Goal: Task Accomplishment & Management: Manage account settings

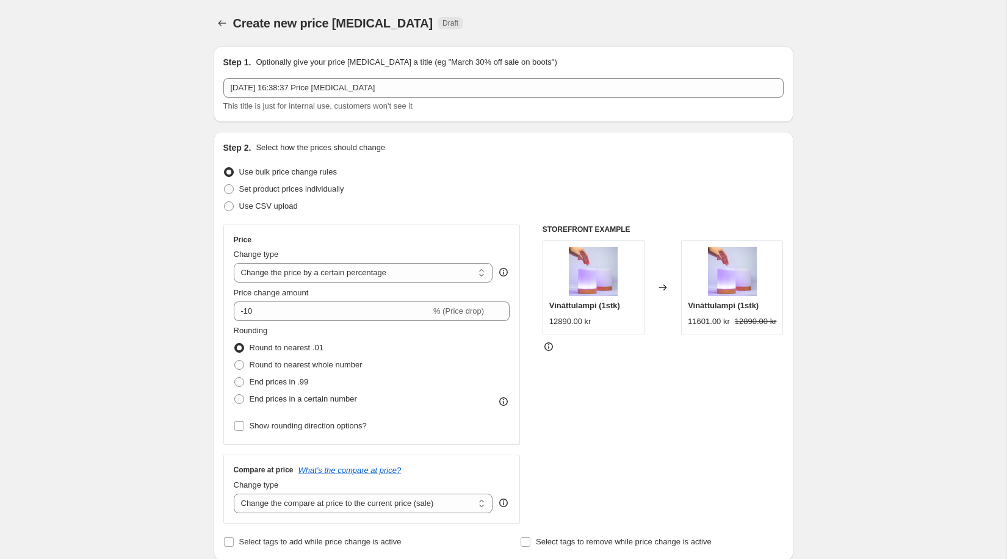
select select "percentage"
select select "collection"
select select "percentage"
select select "collection"
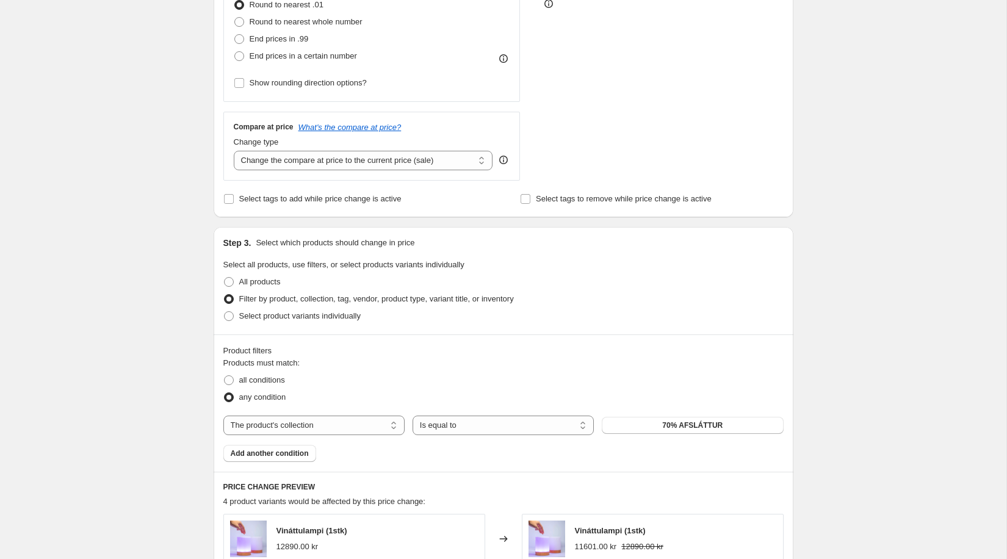
scroll to position [454, 0]
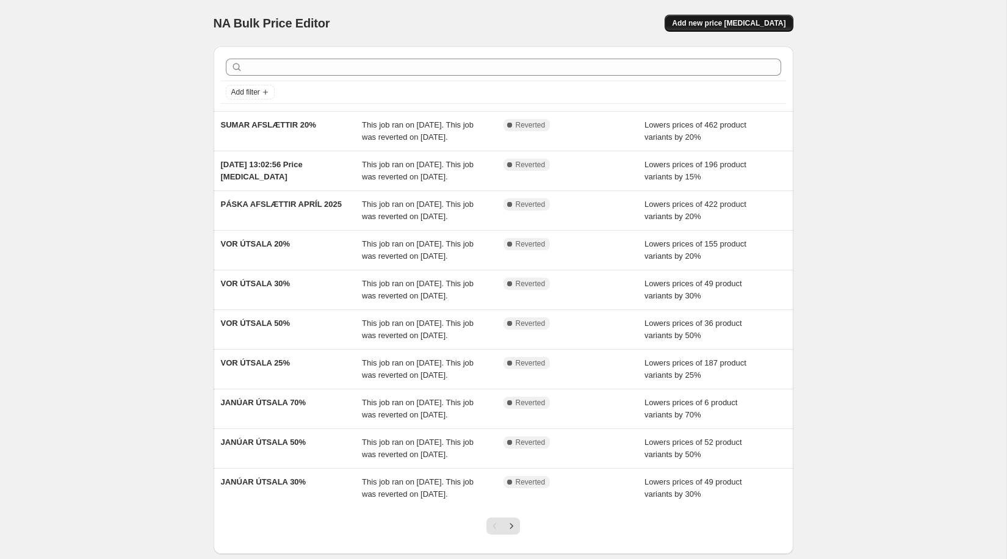
click at [706, 18] on span "Add new price [MEDICAL_DATA]" at bounding box center [729, 23] width 114 height 10
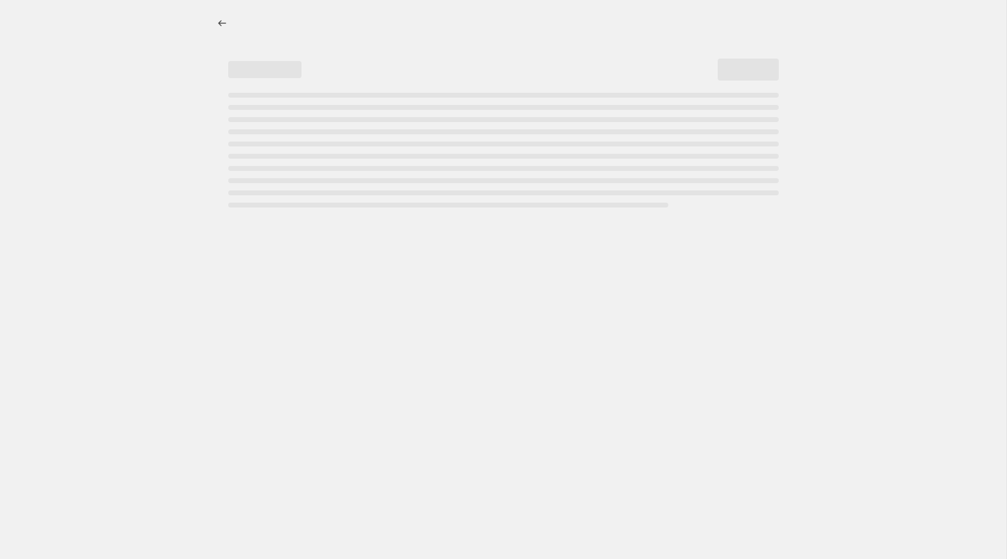
select select "percentage"
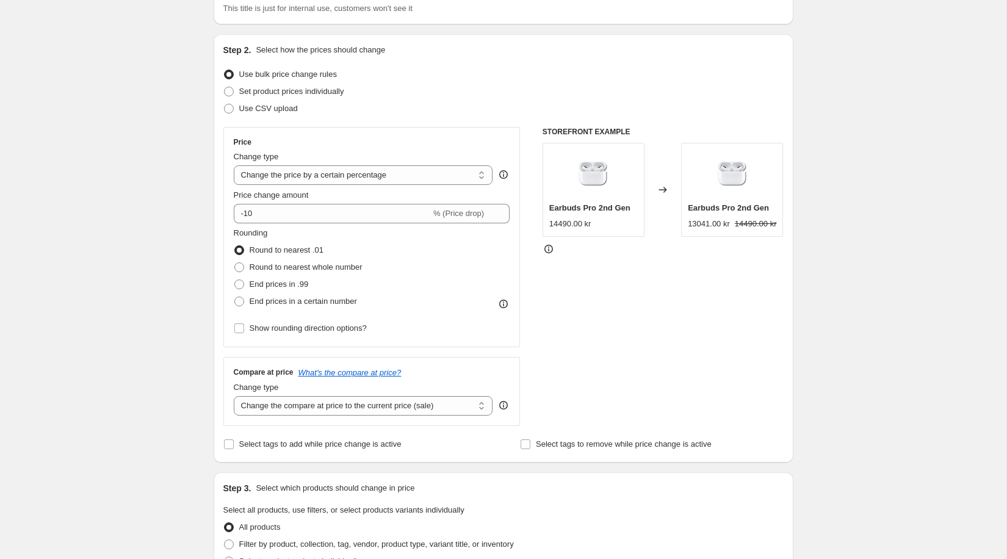
scroll to position [112, 0]
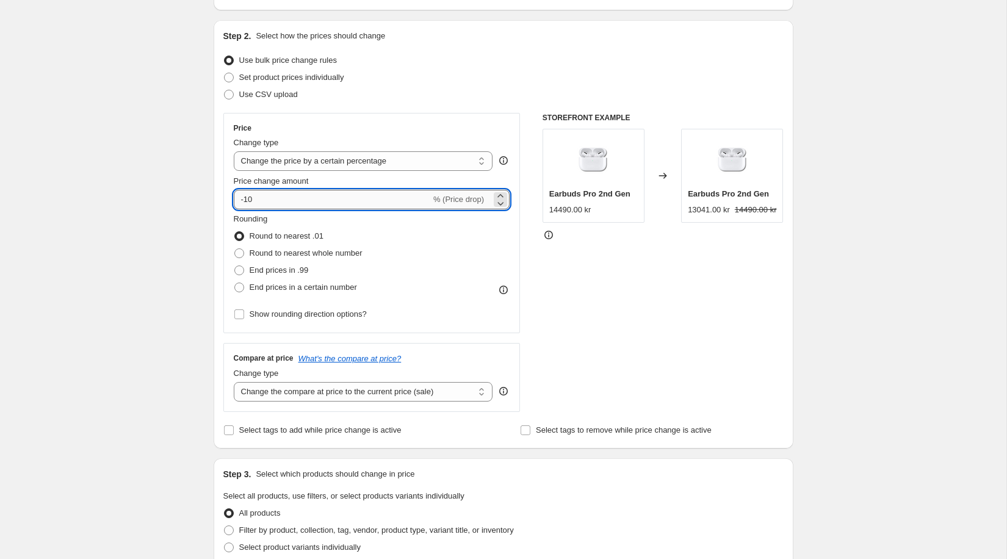
click at [250, 200] on input "-10" at bounding box center [332, 200] width 197 height 20
type input "-70"
click at [164, 222] on div "Create new price change job. This page is ready Create new price change job Dra…" at bounding box center [503, 498] width 1007 height 1220
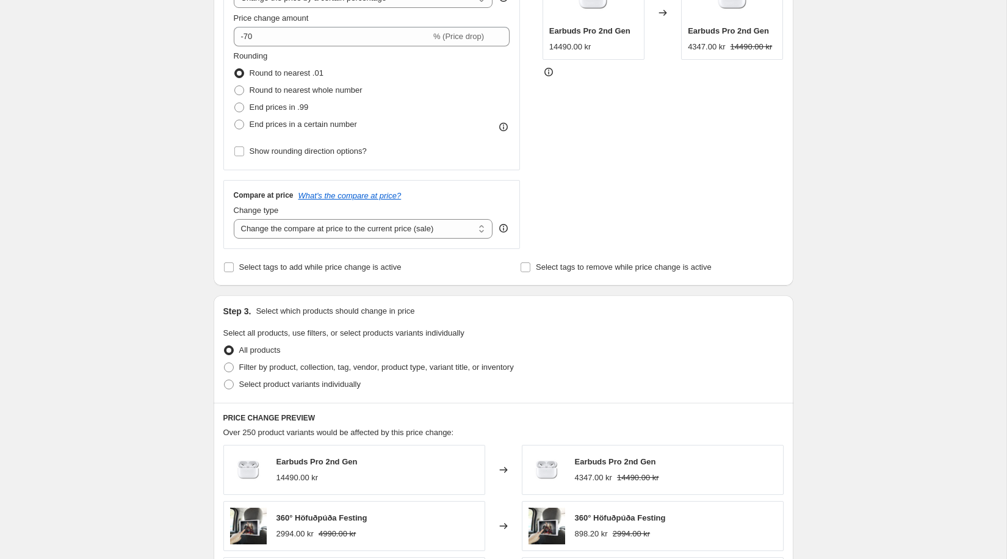
scroll to position [287, 0]
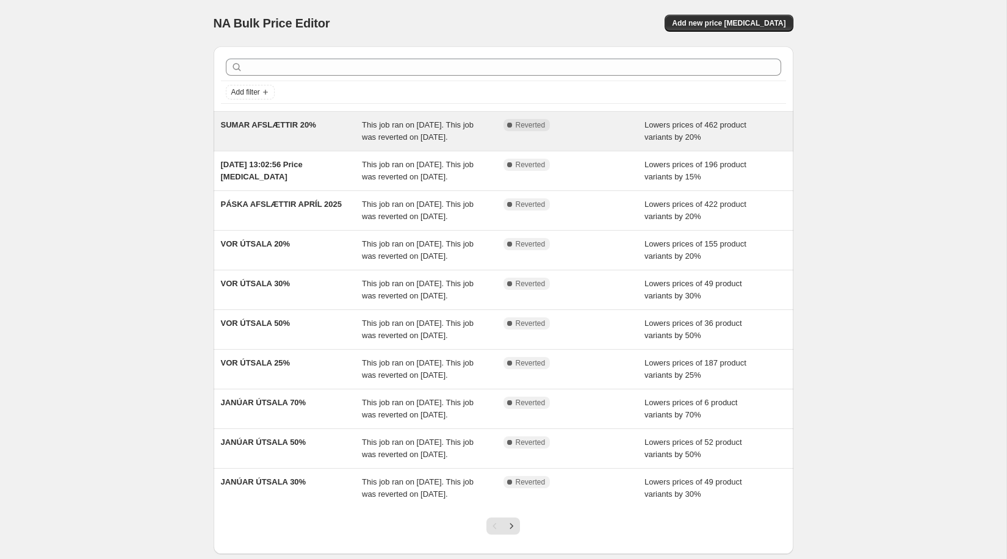
click at [308, 130] on div "SUMAR AFSLÆTTIR 20%" at bounding box center [292, 131] width 142 height 24
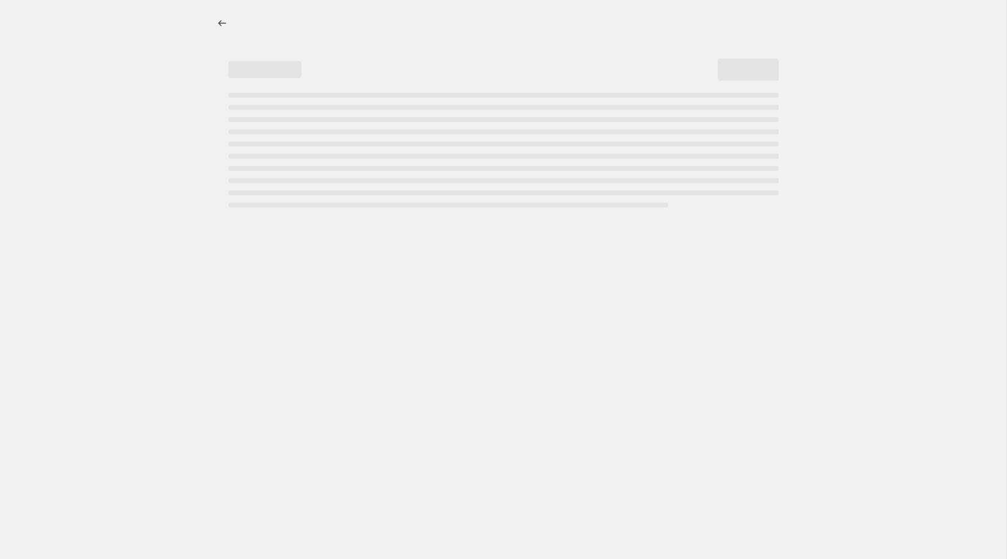
select select "percentage"
select select "collection"
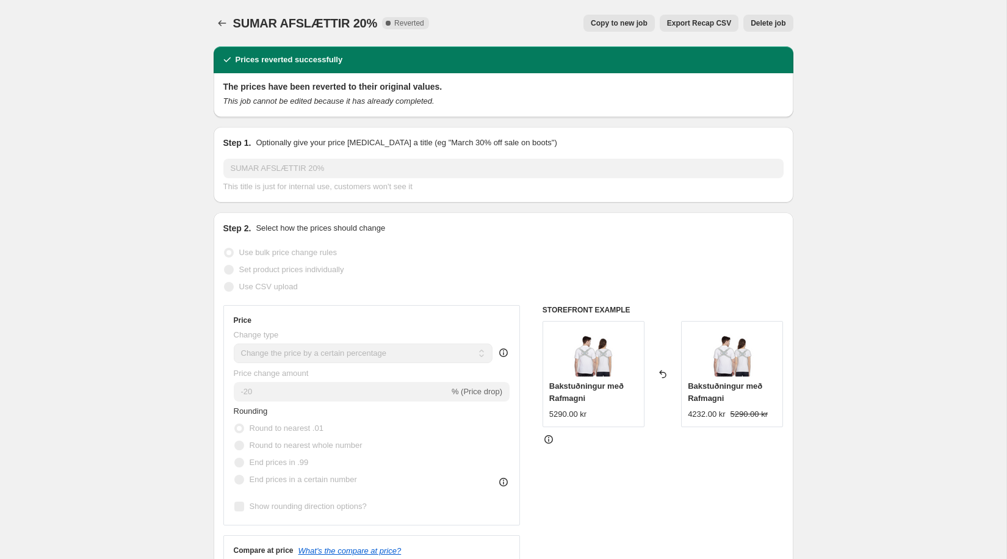
click at [620, 20] on span "Copy to new job" at bounding box center [619, 23] width 57 height 10
select select "percentage"
select select "collection"
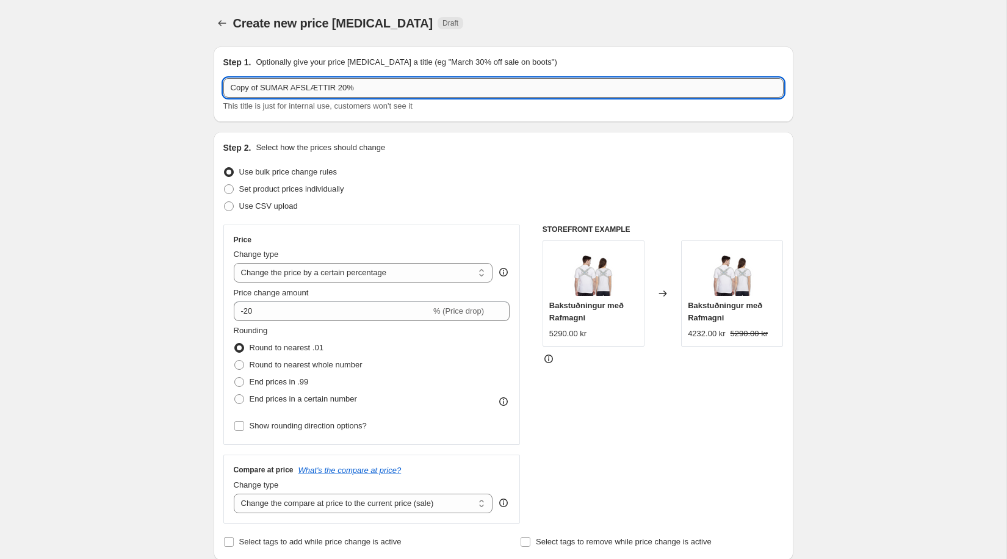
click at [338, 84] on input "Copy of SUMAR AFSLÆTTIR 20%" at bounding box center [503, 88] width 560 height 20
click at [287, 86] on input "5 ÁRA AFMÆLI 20%" at bounding box center [503, 88] width 560 height 20
drag, startPoint x: 308, startPoint y: 87, endPoint x: 294, endPoint y: 92, distance: 14.9
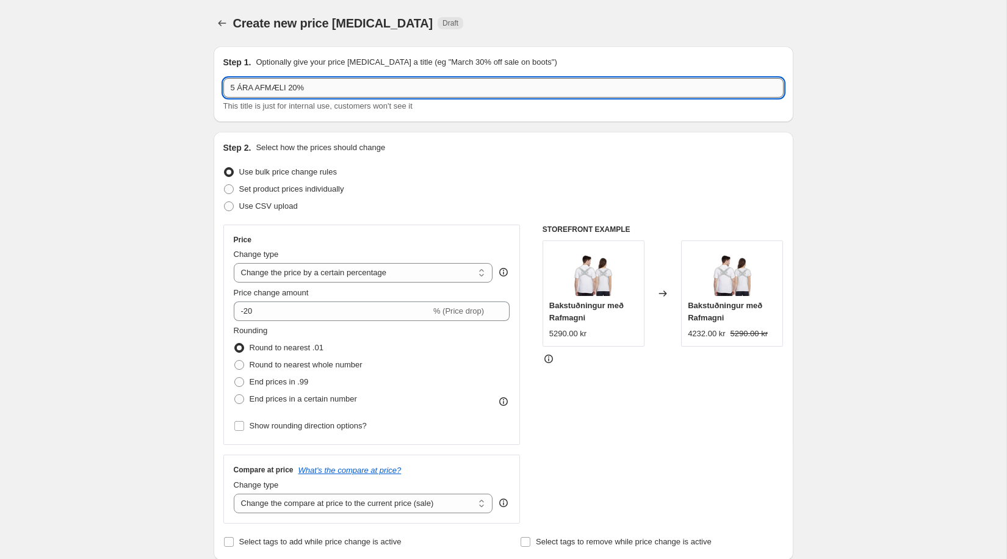
click at [294, 92] on input "5 ÁRA AFMÆLI 20%" at bounding box center [503, 88] width 560 height 20
drag, startPoint x: 313, startPoint y: 87, endPoint x: 288, endPoint y: 87, distance: 25.0
click at [288, 87] on input "5 ÁRA AFMÆLI 20%" at bounding box center [503, 88] width 560 height 20
click at [229, 87] on input "5 ÁRA AFMÆLI" at bounding box center [503, 88] width 560 height 20
paste input "20%"
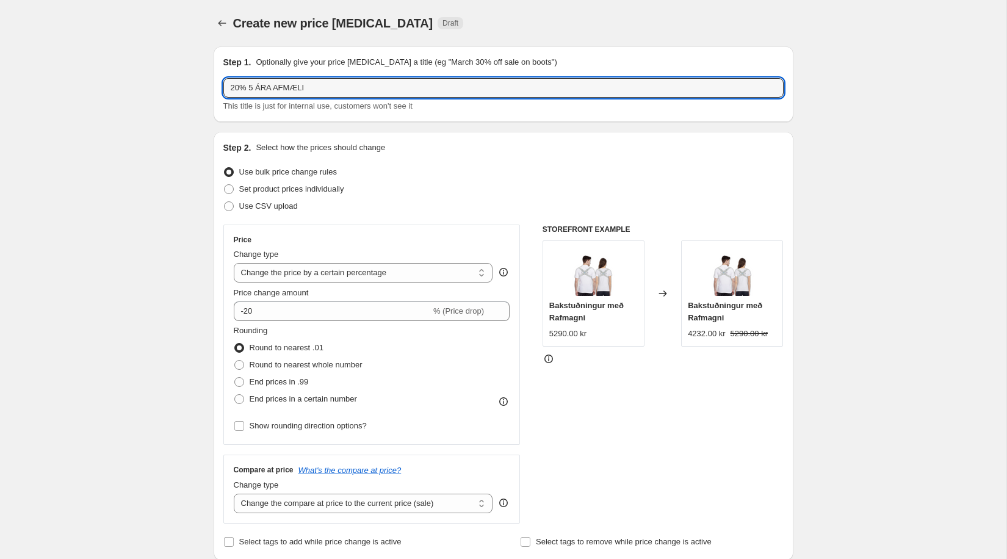
type input "20% 5 ÁRA AFMÆLI"
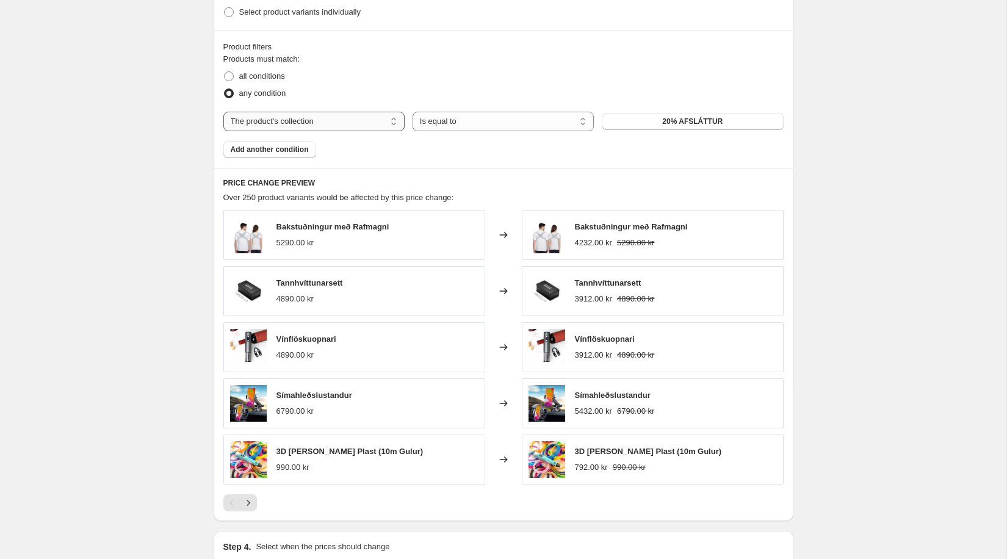
scroll to position [645, 0]
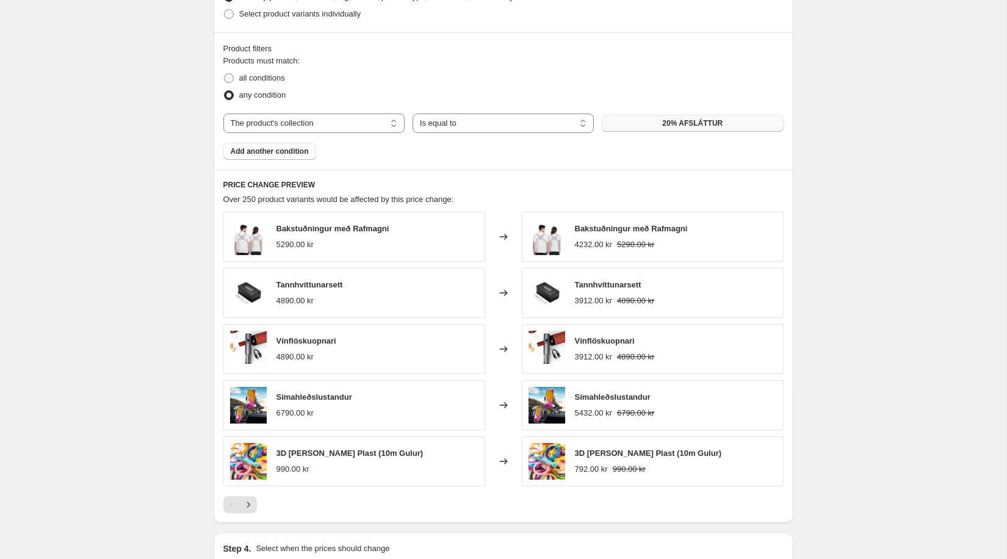
click at [682, 119] on span "20% AFSLÁTTUR" at bounding box center [692, 123] width 60 height 10
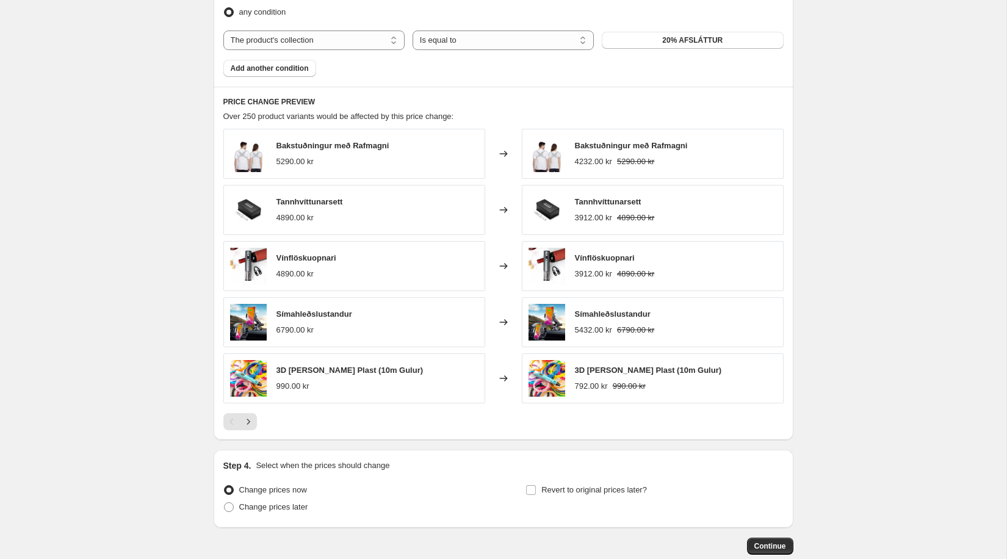
scroll to position [794, 0]
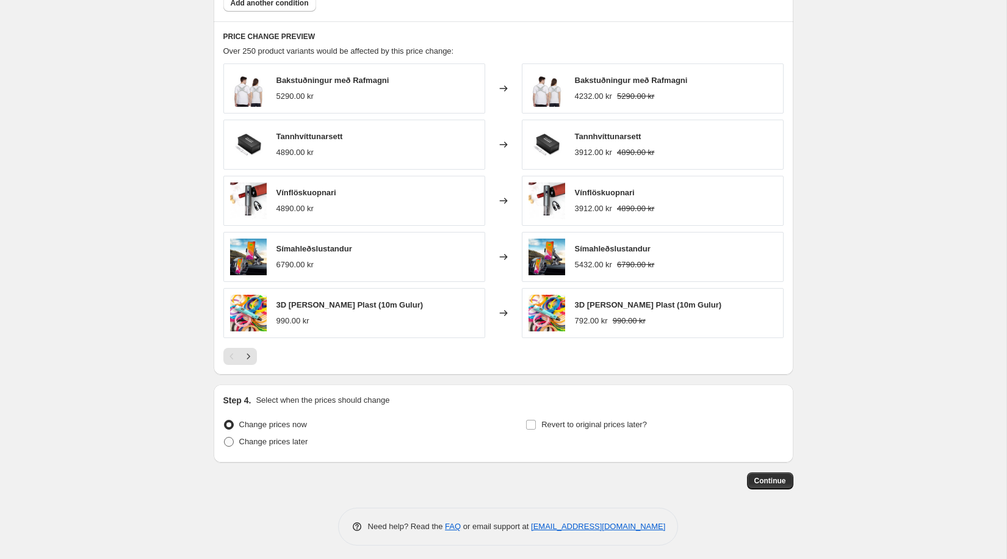
click at [288, 438] on span "Change prices later" at bounding box center [273, 441] width 69 height 9
click at [225, 438] on input "Change prices later" at bounding box center [224, 437] width 1 height 1
radio input "true"
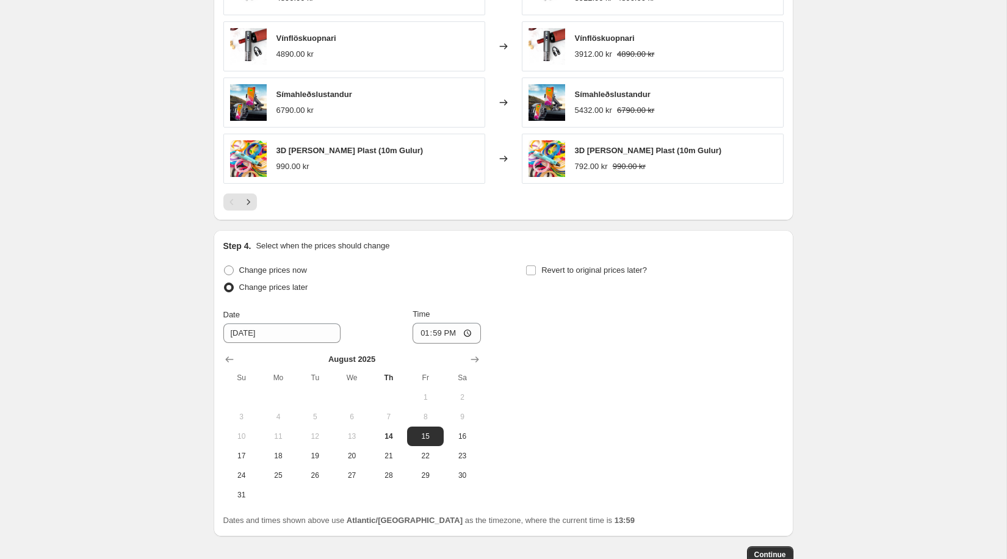
scroll to position [979, 0]
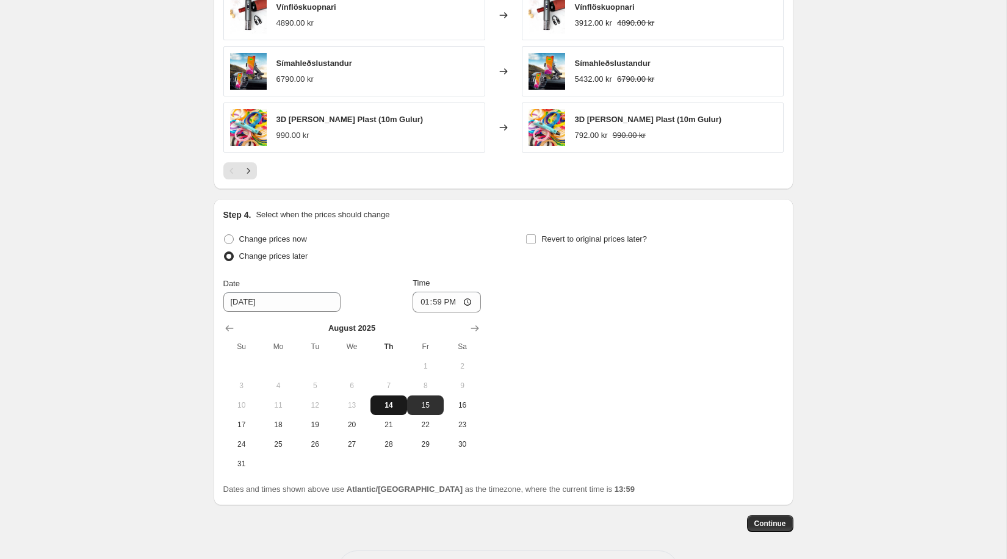
click at [388, 396] on button "14" at bounding box center [389, 406] width 37 height 20
type input "8/14/2025"
click at [466, 300] on input "13:59" at bounding box center [447, 302] width 68 height 21
type input "17:00"
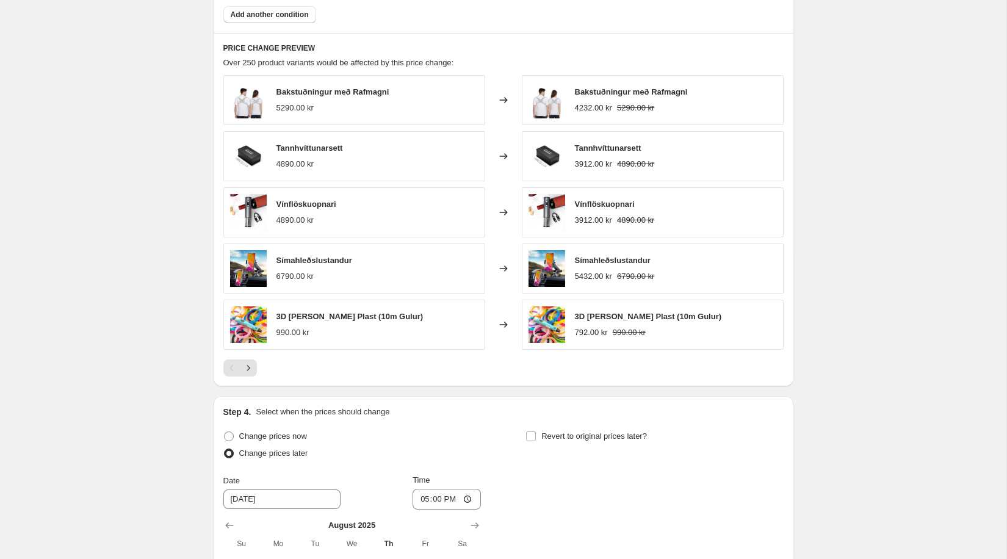
scroll to position [1022, 0]
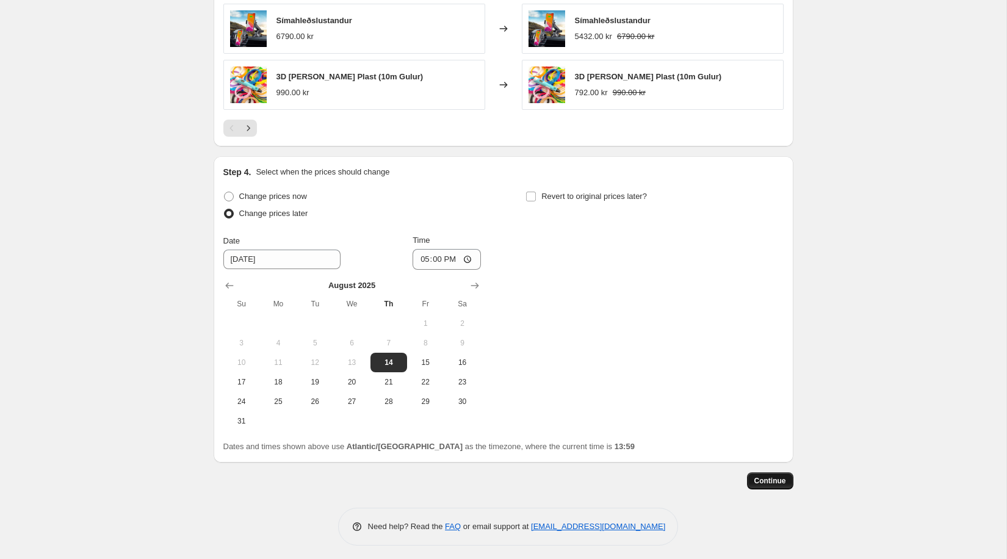
click at [766, 476] on span "Continue" at bounding box center [770, 481] width 32 height 10
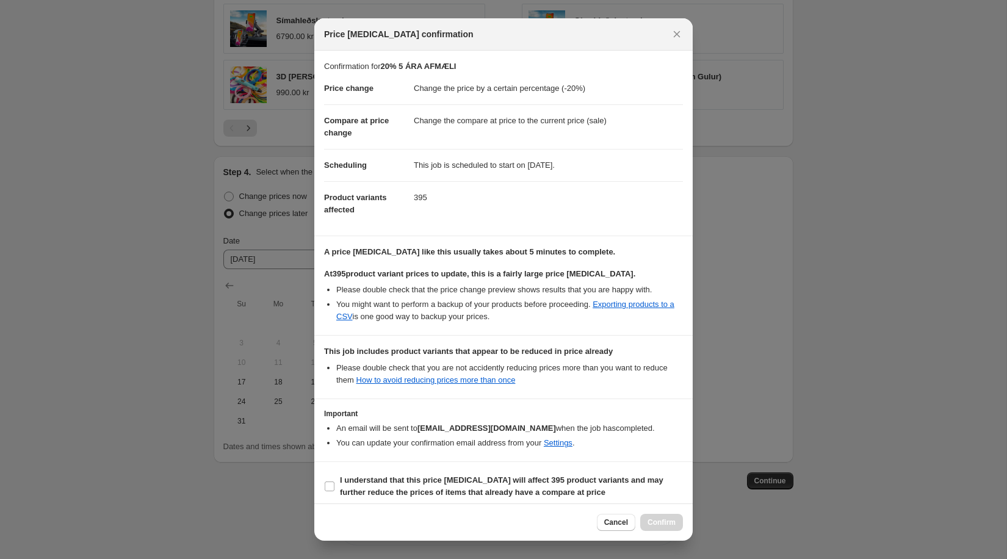
click at [360, 467] on section "I understand that this price change job will affect 395 product variants and ma…" at bounding box center [503, 486] width 378 height 49
click at [380, 479] on b "I understand that this price change job will affect 395 product variants and ma…" at bounding box center [502, 485] width 324 height 21
click at [334, 482] on input "I understand that this price change job will affect 395 product variants and ma…" at bounding box center [330, 487] width 10 height 10
checkbox input "true"
click at [651, 516] on button "Confirm" at bounding box center [661, 522] width 43 height 17
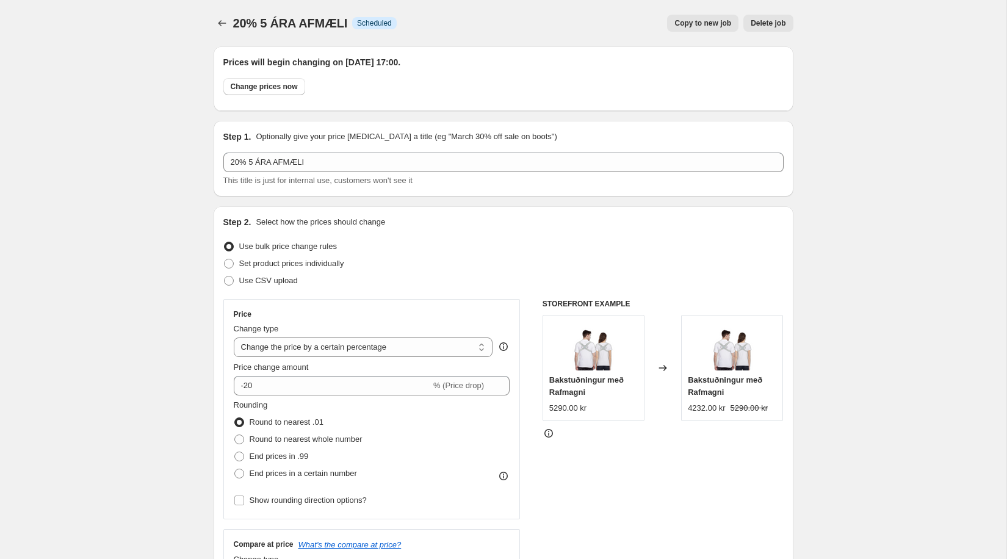
click at [684, 27] on span "Copy to new job" at bounding box center [702, 23] width 57 height 10
select select "percentage"
select select "collection"
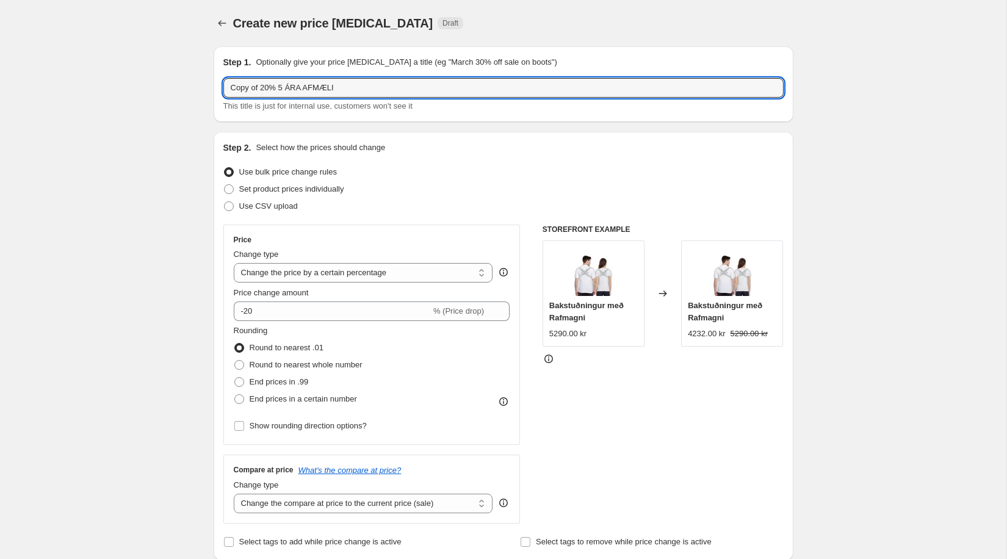
drag, startPoint x: 261, startPoint y: 89, endPoint x: 148, endPoint y: 63, distance: 115.2
type input "30% 5 ÁRA AFMÆLI"
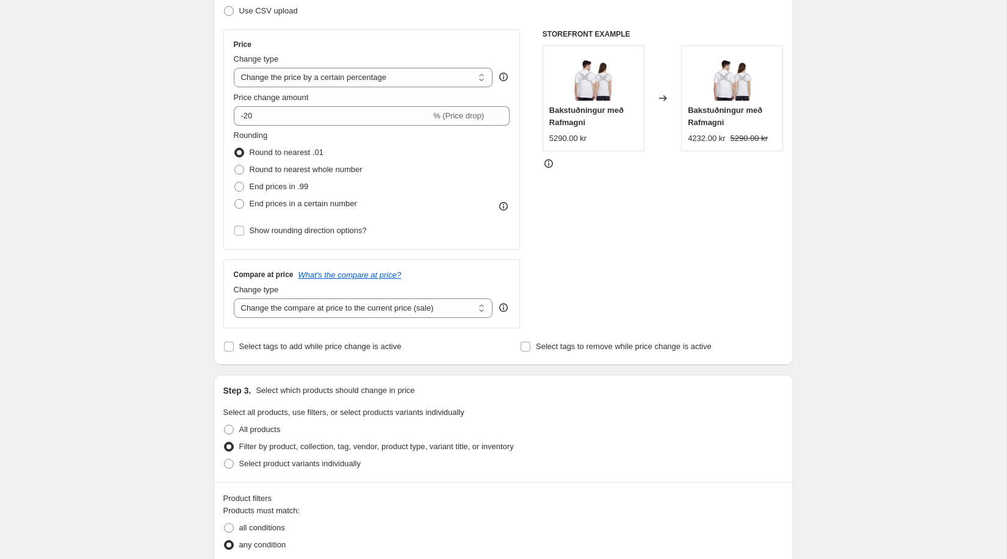
scroll to position [283, 0]
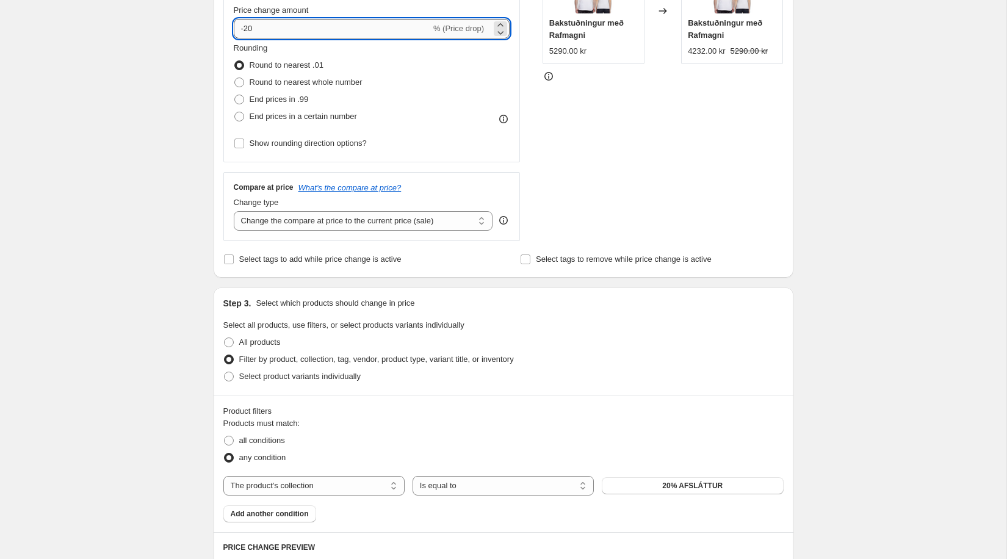
click at [250, 30] on input "-20" at bounding box center [332, 29] width 197 height 20
type input "-30"
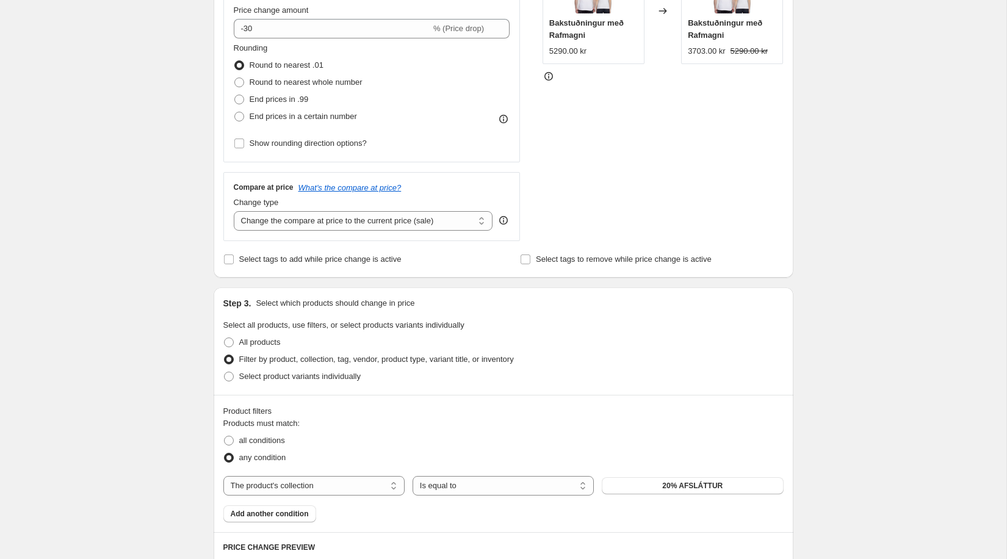
click at [104, 170] on div "Create new price change job. This page is ready Create new price change job Dra…" at bounding box center [503, 396] width 1007 height 1358
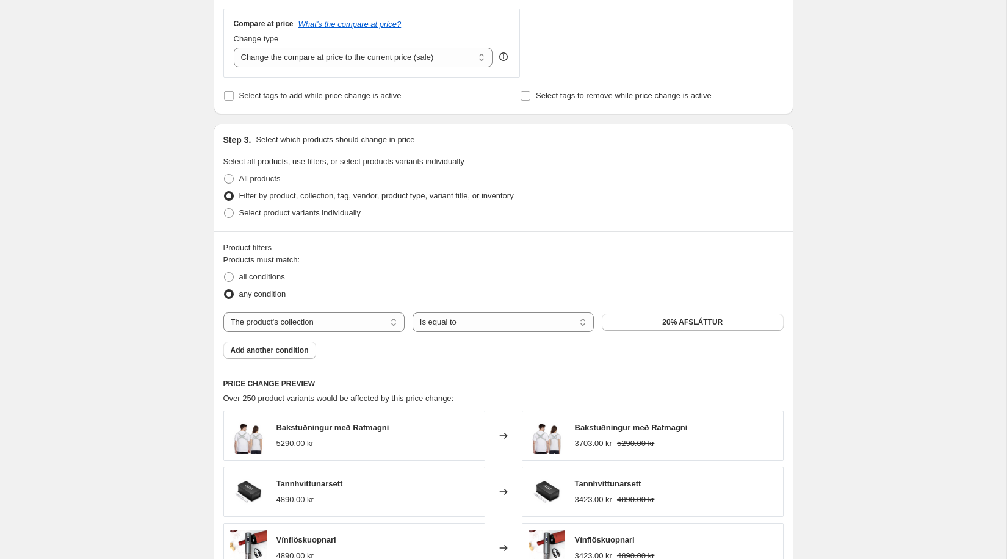
scroll to position [560, 0]
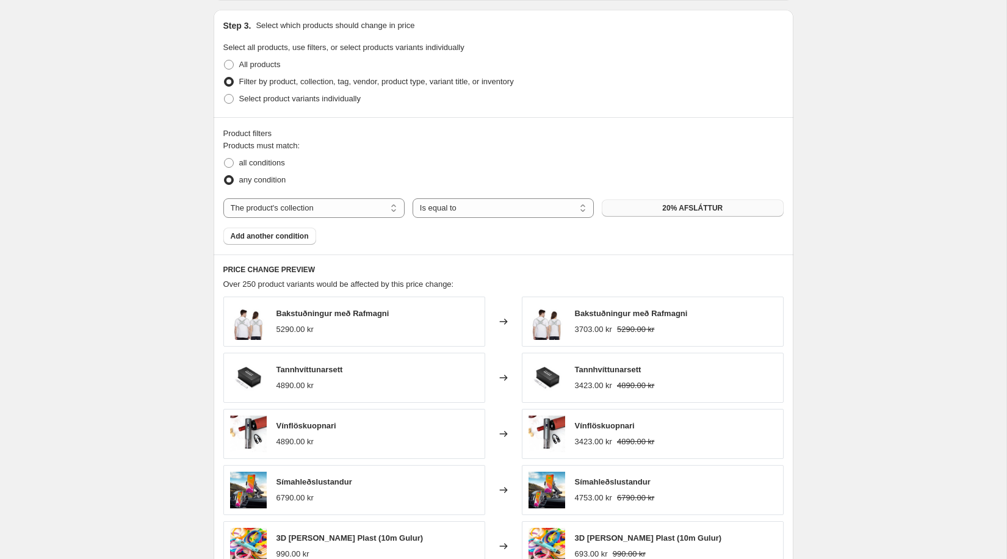
click at [677, 212] on button "20% AFSLÁTTUR" at bounding box center [692, 208] width 181 height 17
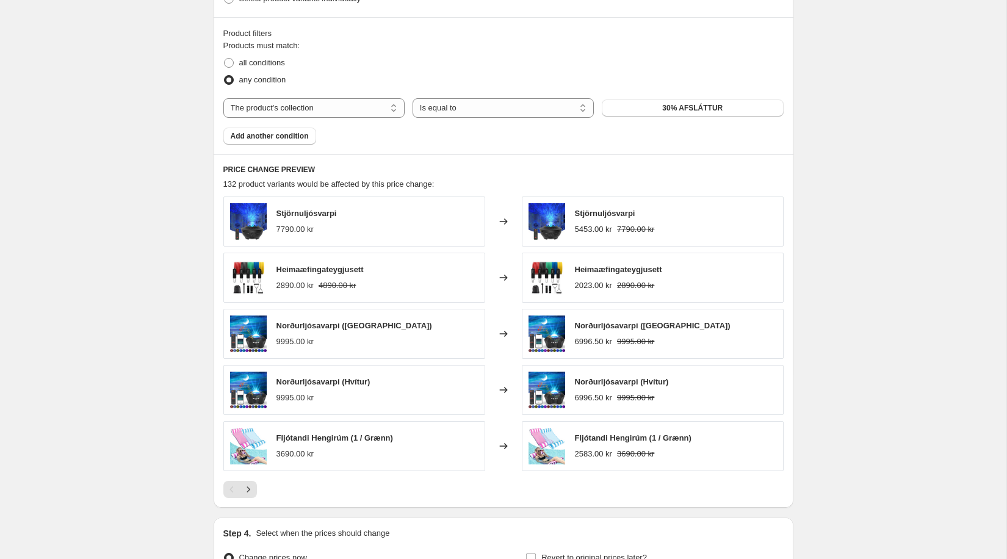
scroll to position [794, 0]
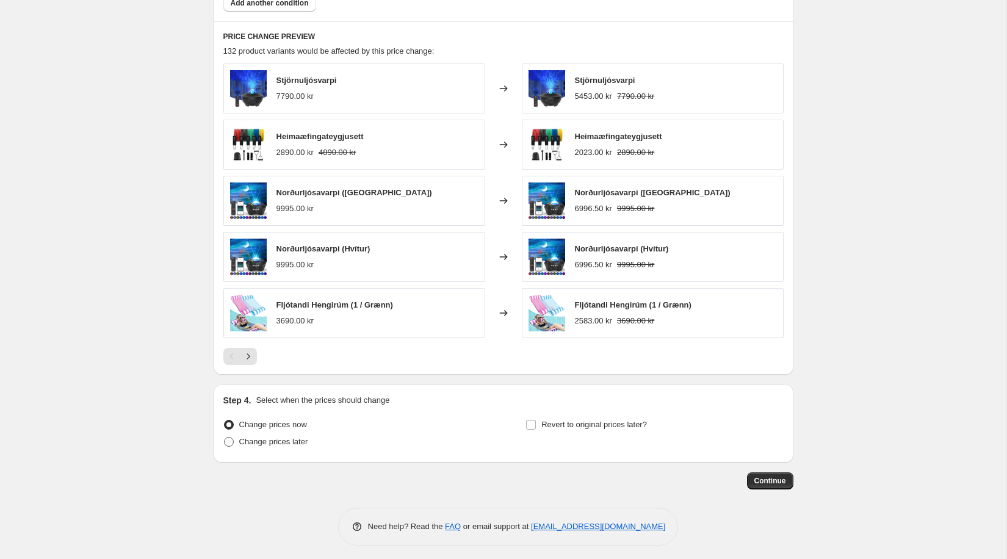
click at [292, 441] on span "Change prices later" at bounding box center [273, 441] width 69 height 9
click at [225, 438] on input "Change prices later" at bounding box center [224, 437] width 1 height 1
radio input "true"
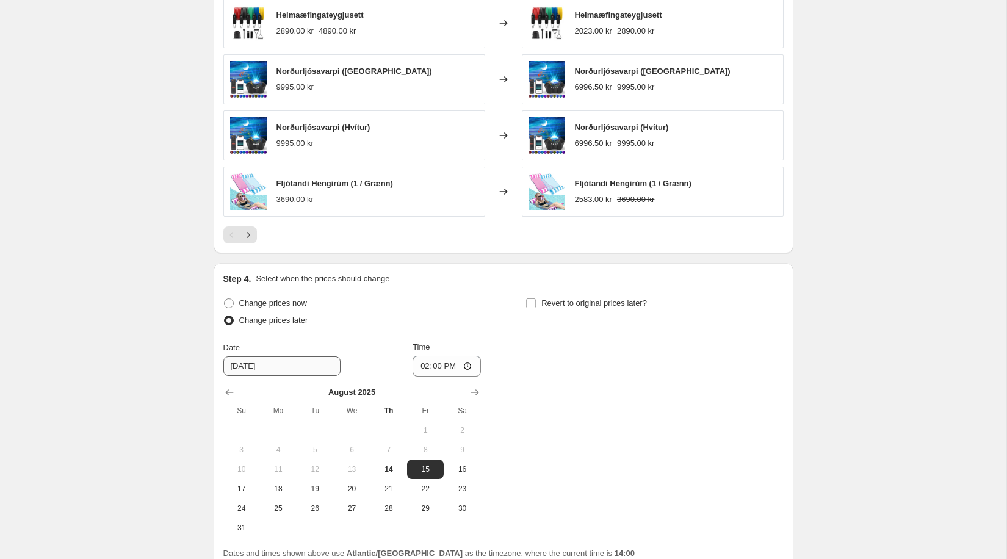
scroll to position [969, 0]
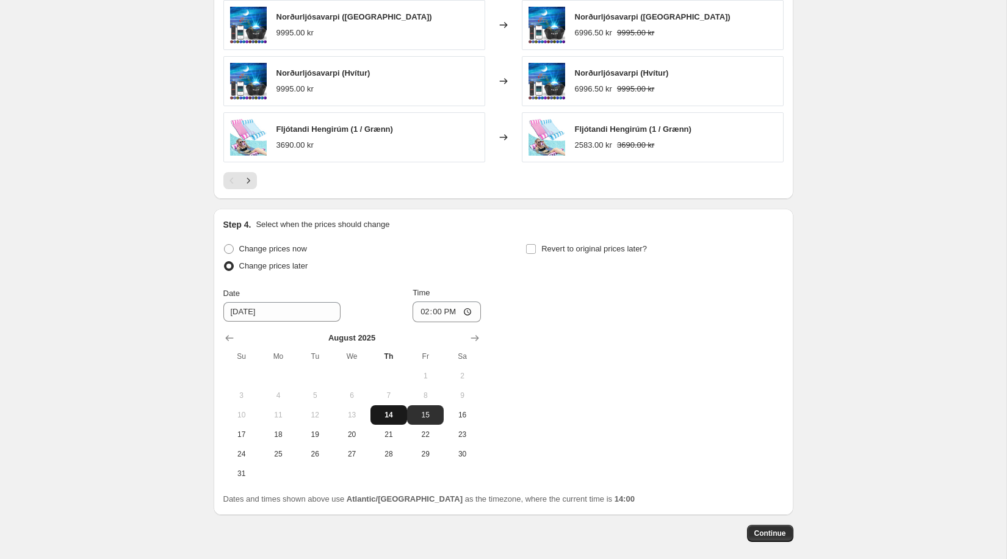
click at [383, 410] on span "14" at bounding box center [388, 415] width 27 height 10
type input "8/14/2025"
click at [439, 303] on input "14:00" at bounding box center [447, 312] width 68 height 21
click at [437, 305] on input "14:00" at bounding box center [447, 312] width 68 height 21
click at [472, 308] on input "14:00" at bounding box center [447, 312] width 68 height 21
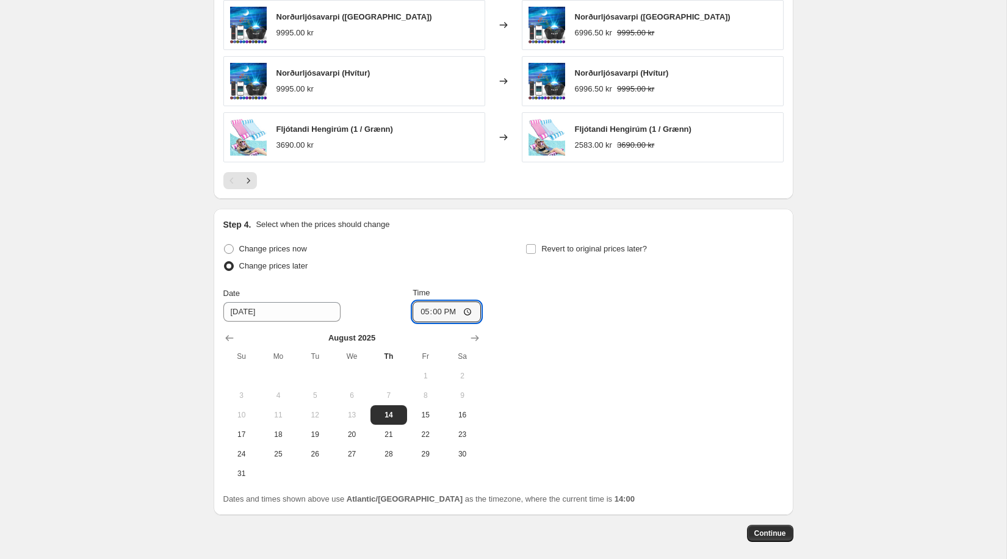
type input "17:00"
click at [708, 374] on div "Change prices now Change prices later Date 8/14/2025 Time 17:00 August 2025 Su …" at bounding box center [503, 361] width 560 height 243
click at [772, 529] on span "Continue" at bounding box center [770, 534] width 32 height 10
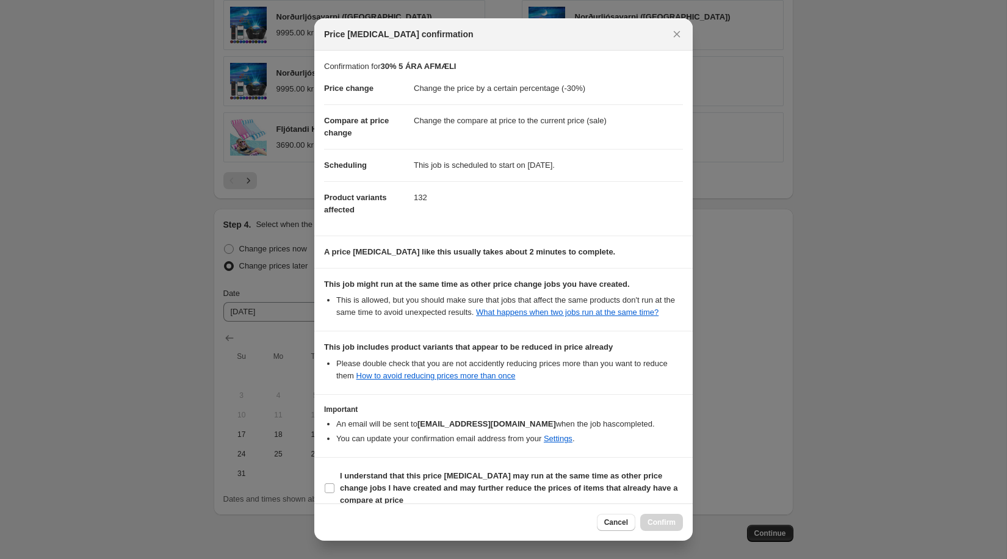
click at [416, 445] on li "You can update your confirmation email address from your Settings ." at bounding box center [509, 439] width 347 height 12
click at [424, 483] on b "I understand that this price change job may run at the same time as other price…" at bounding box center [509, 488] width 338 height 34
click at [334, 483] on input "I understand that this price change job may run at the same time as other price…" at bounding box center [330, 488] width 10 height 10
checkbox input "true"
click at [657, 526] on span "Confirm" at bounding box center [662, 523] width 28 height 10
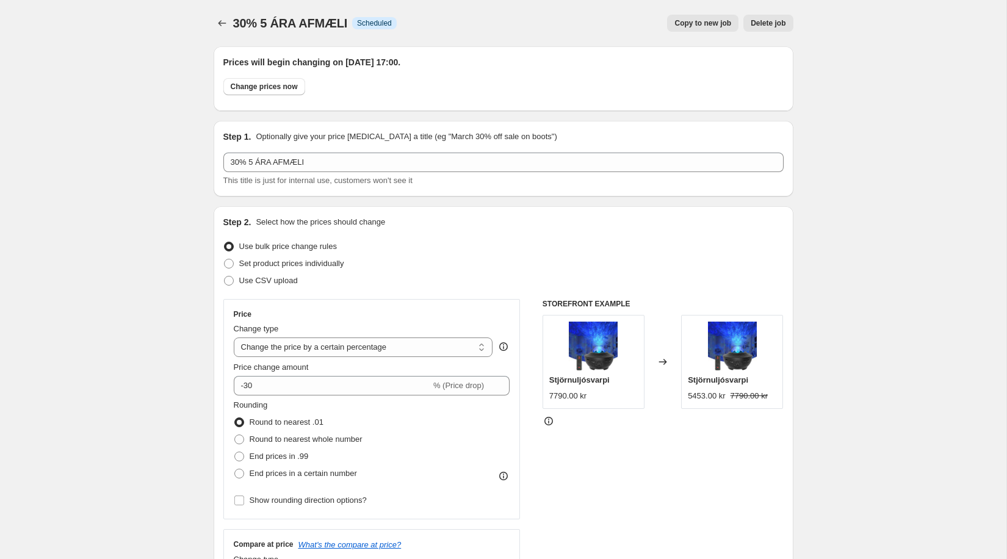
click at [692, 27] on span "Copy to new job" at bounding box center [702, 23] width 57 height 10
select select "percentage"
select select "collection"
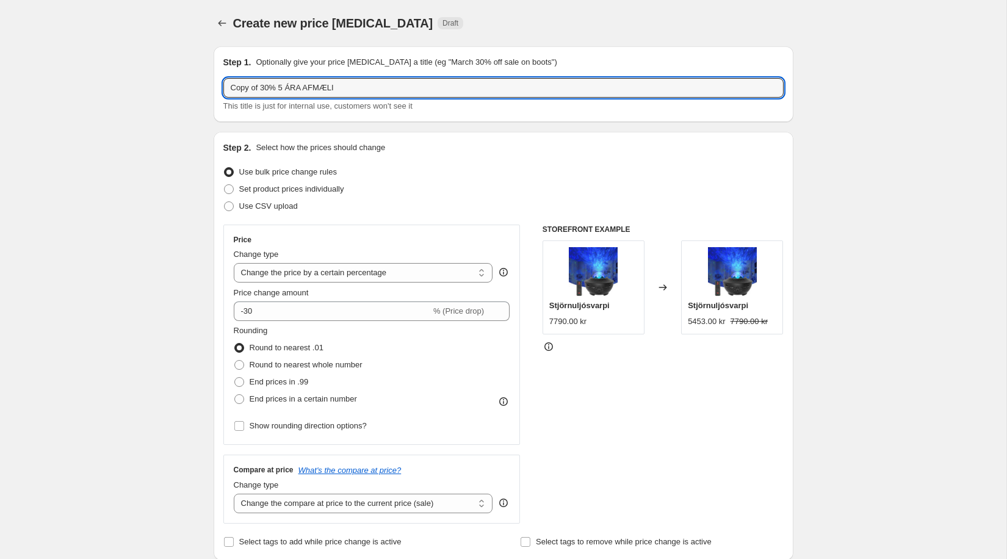
drag, startPoint x: 262, startPoint y: 89, endPoint x: 186, endPoint y: 84, distance: 76.5
type input "50% 5 ÁRA AFMÆLI"
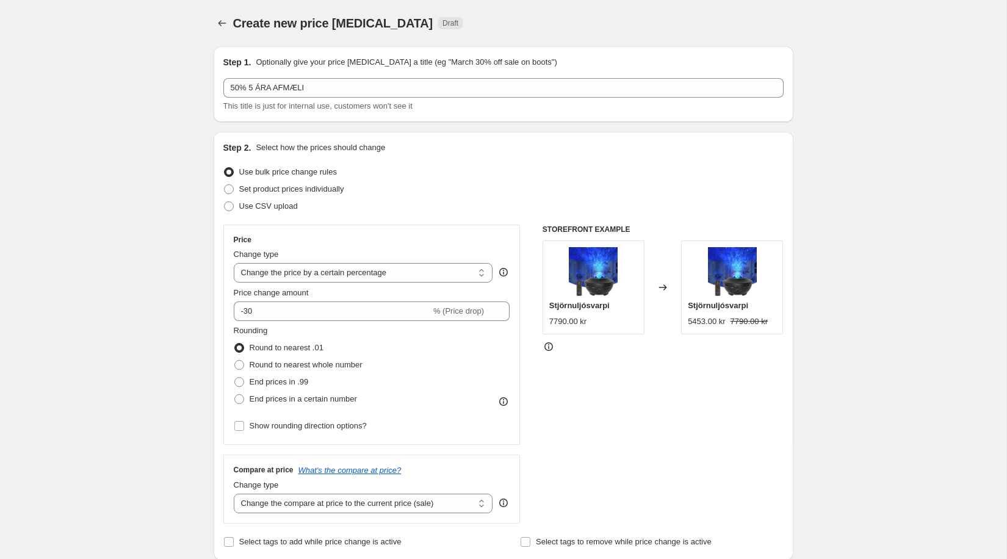
click at [246, 312] on input "-30" at bounding box center [332, 312] width 197 height 20
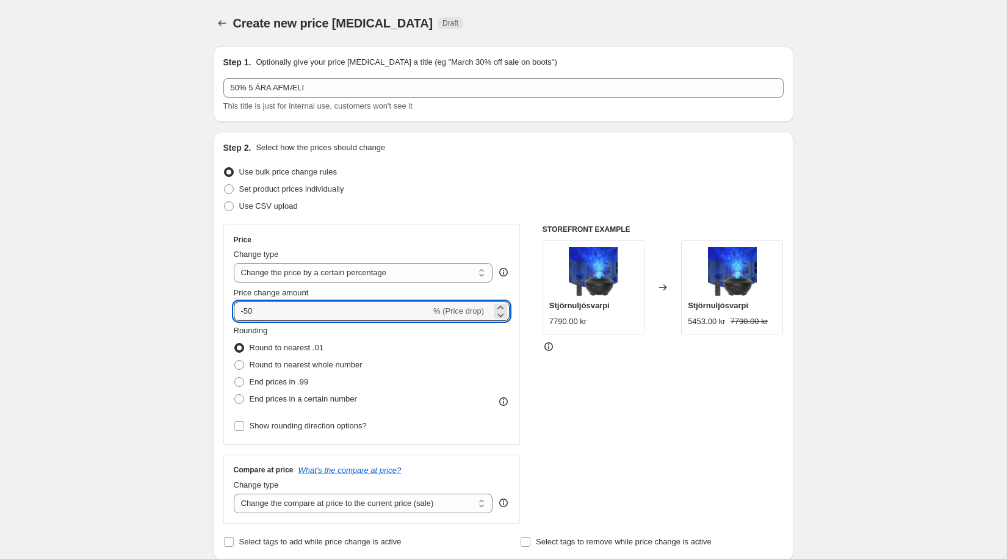
type input "-50"
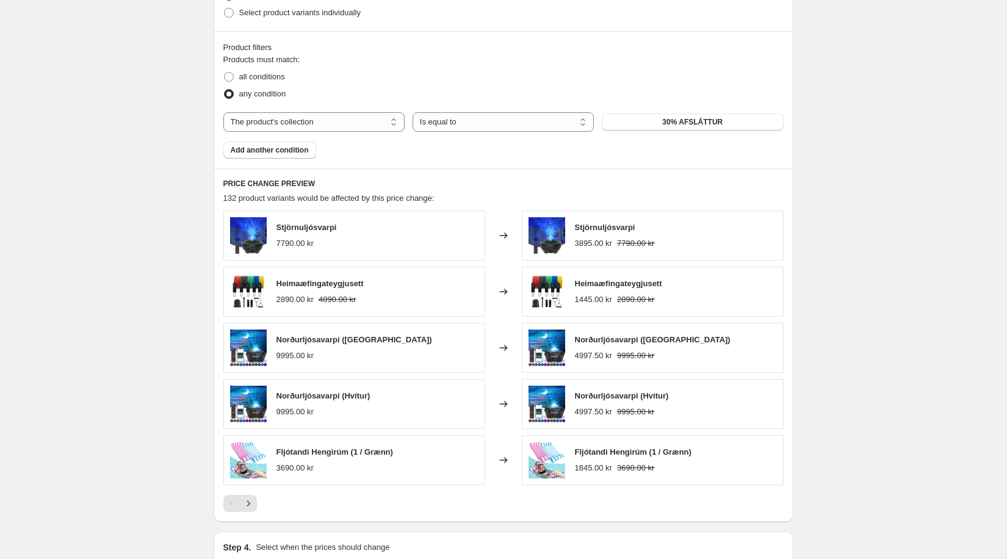
scroll to position [601, 0]
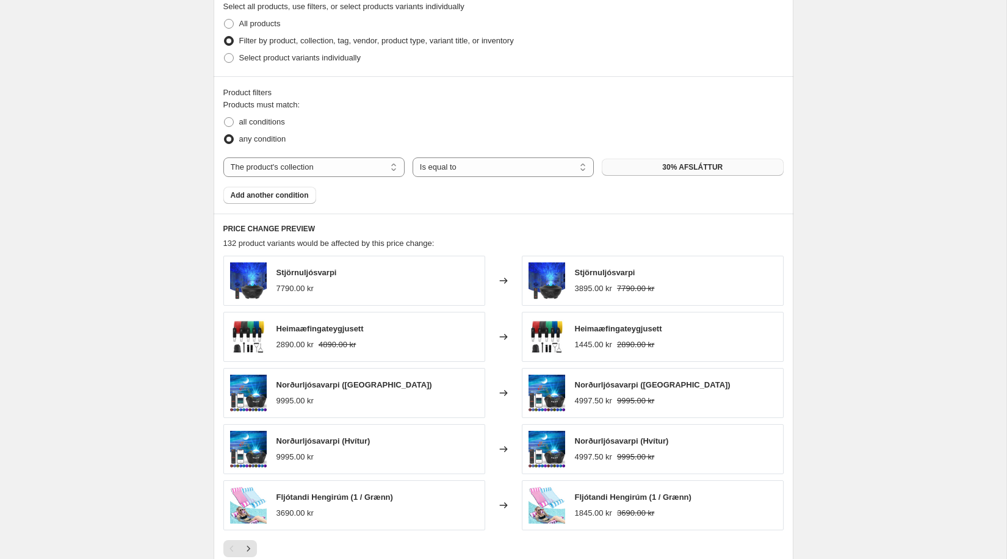
click at [697, 162] on span "30% AFSLÁTTUR" at bounding box center [692, 167] width 60 height 10
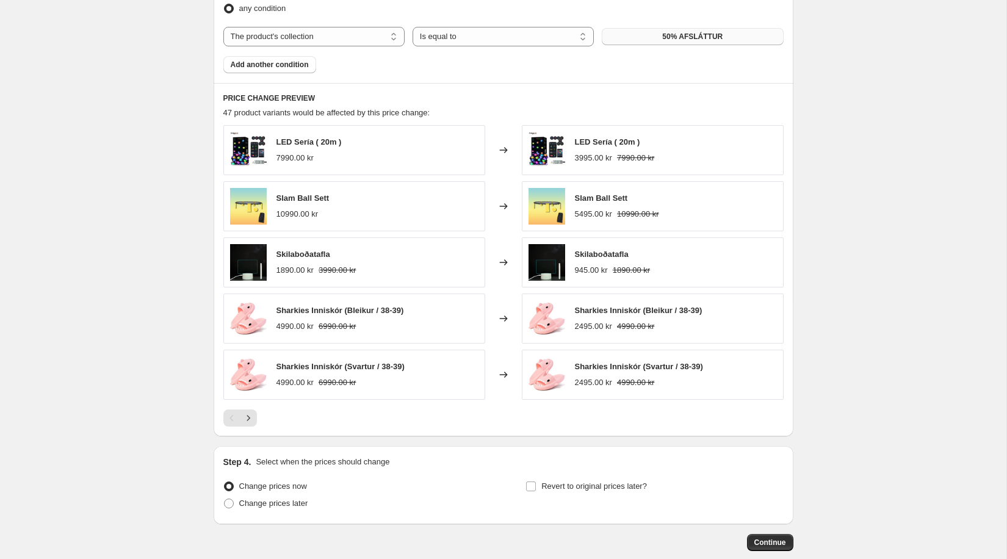
scroll to position [794, 0]
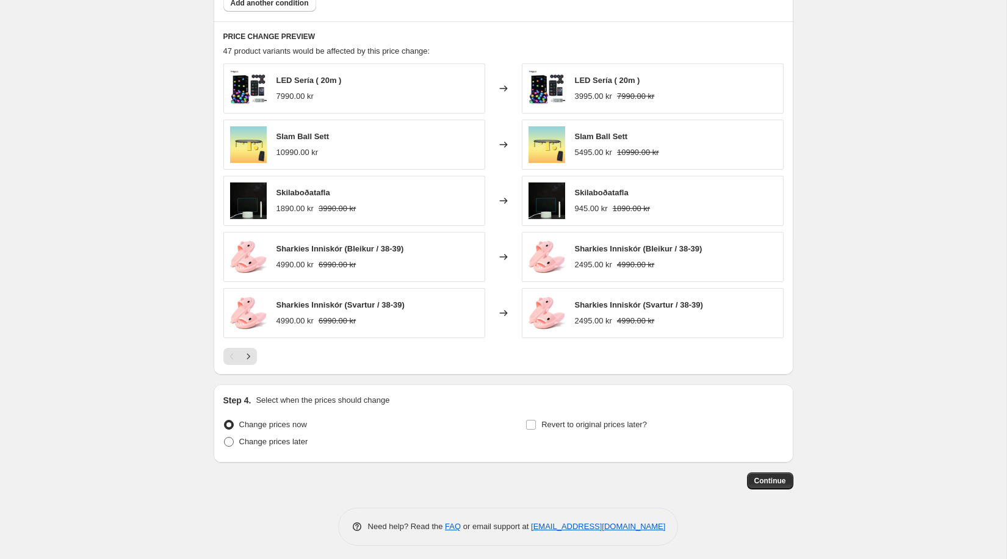
click at [286, 437] on span "Change prices later" at bounding box center [273, 441] width 69 height 9
click at [225, 437] on input "Change prices later" at bounding box center [224, 437] width 1 height 1
radio input "true"
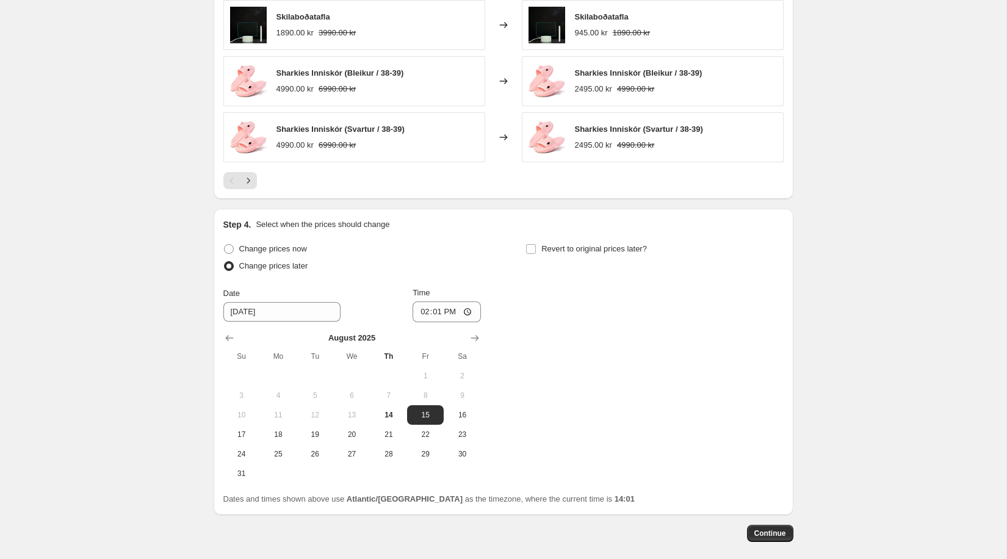
scroll to position [991, 0]
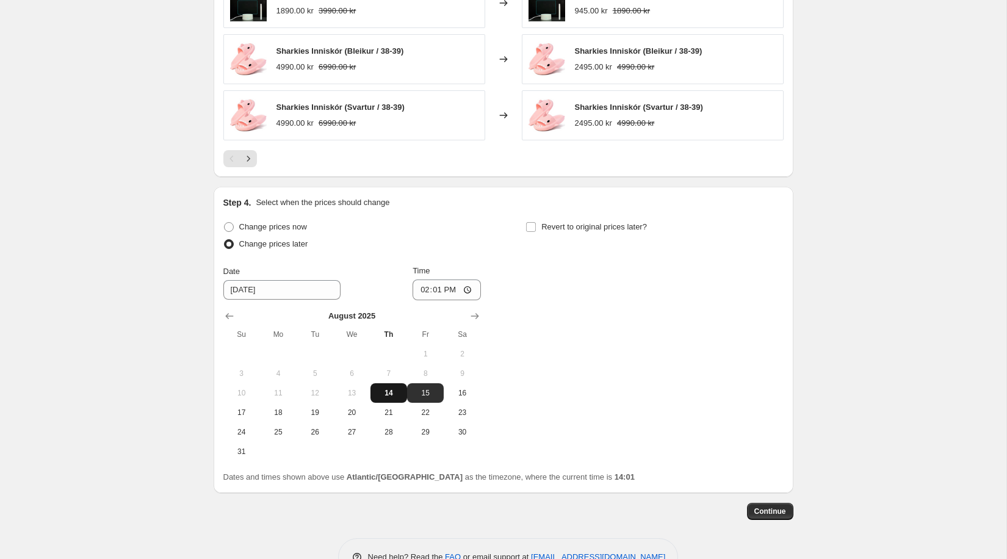
click at [391, 388] on span "14" at bounding box center [388, 393] width 27 height 10
type input "8/14/2025"
click at [469, 286] on input "14:01" at bounding box center [447, 290] width 68 height 21
type input "17:00"
click at [665, 369] on div "Change prices now Change prices later Date 8/14/2025 Time 17:00 August 2025 Su …" at bounding box center [503, 340] width 560 height 243
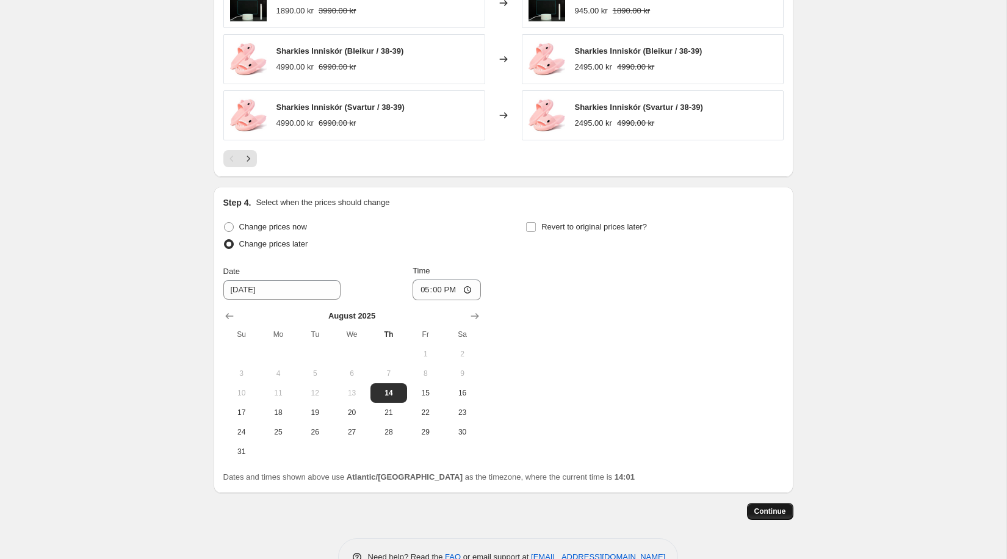
click at [773, 513] on button "Continue" at bounding box center [770, 511] width 46 height 17
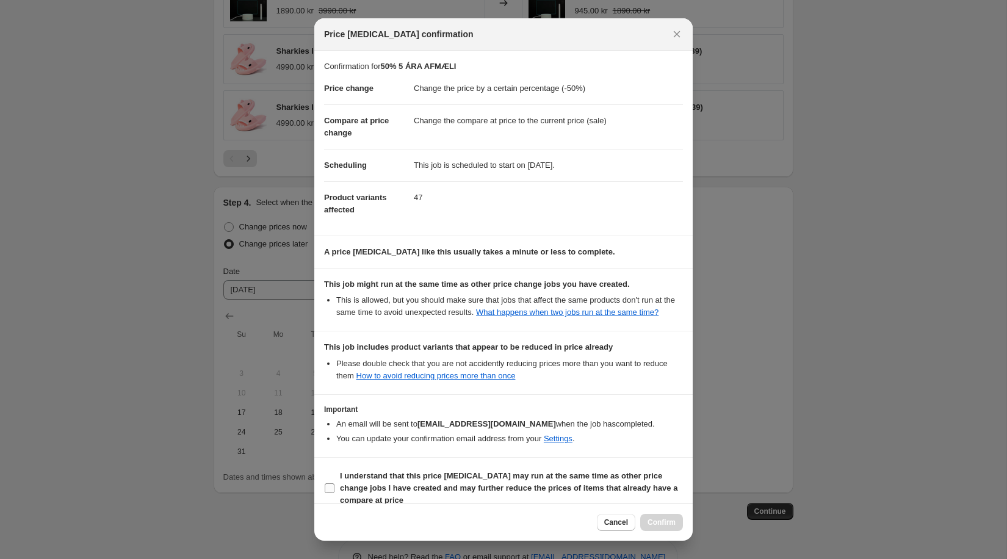
click at [439, 484] on b "I understand that this price change job may run at the same time as other price…" at bounding box center [509, 488] width 338 height 34
click at [334, 484] on input "I understand that this price change job may run at the same time as other price…" at bounding box center [330, 488] width 10 height 10
checkbox input "true"
click at [660, 524] on span "Confirm" at bounding box center [662, 523] width 28 height 10
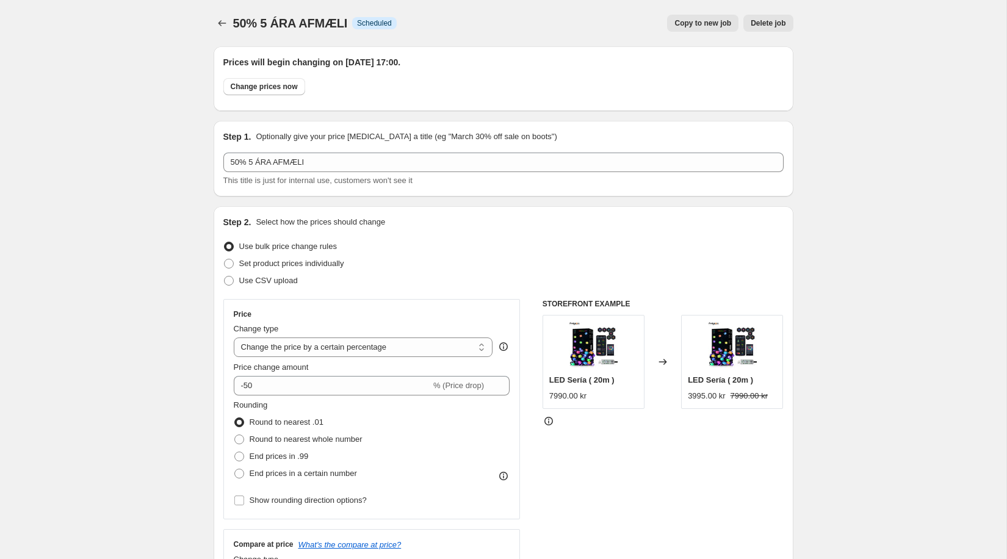
click at [686, 16] on button "Copy to new job" at bounding box center [702, 23] width 71 height 17
select select "percentage"
select select "collection"
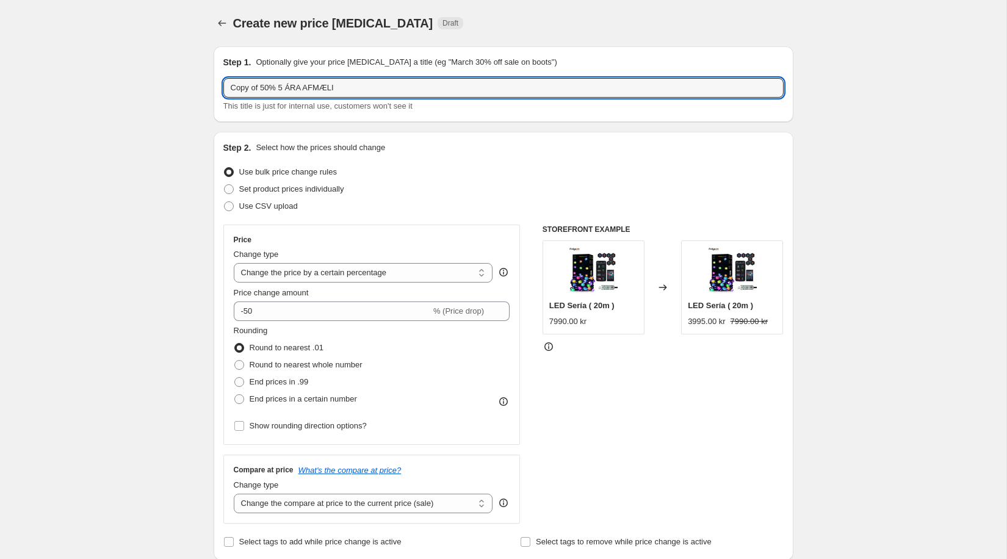
drag, startPoint x: 261, startPoint y: 88, endPoint x: 181, endPoint y: 77, distance: 81.3
type input "70% 5 ÁRA AFMÆLI"
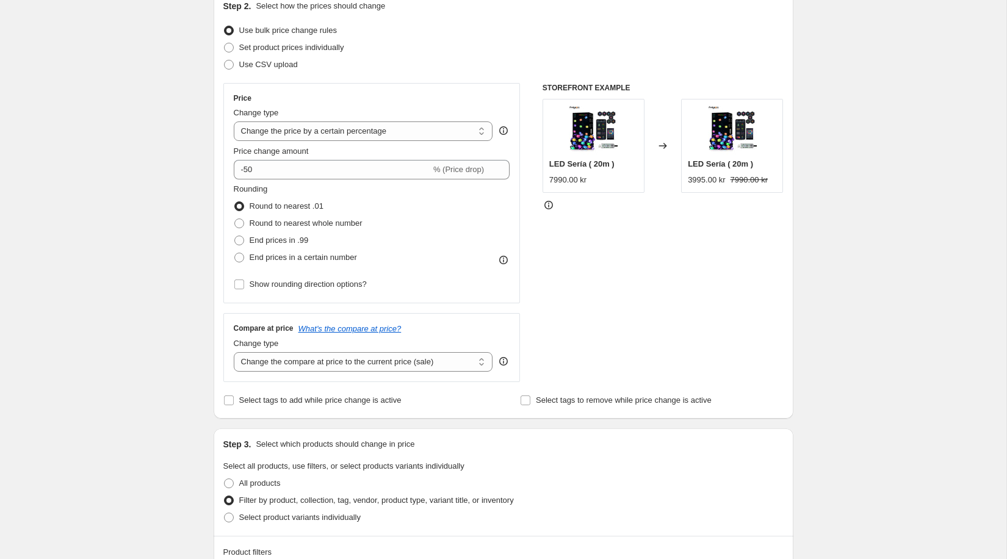
scroll to position [151, 0]
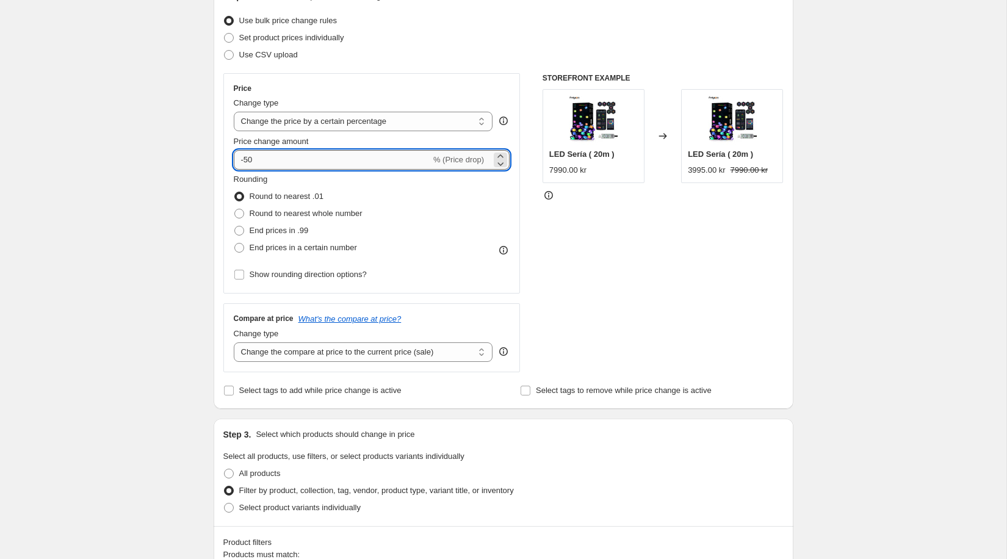
click at [250, 159] on input "-50" at bounding box center [332, 160] width 197 height 20
type input "-70"
click at [187, 176] on div "Create new price change job. This page is ready Create new price change job Dra…" at bounding box center [503, 528] width 1007 height 1358
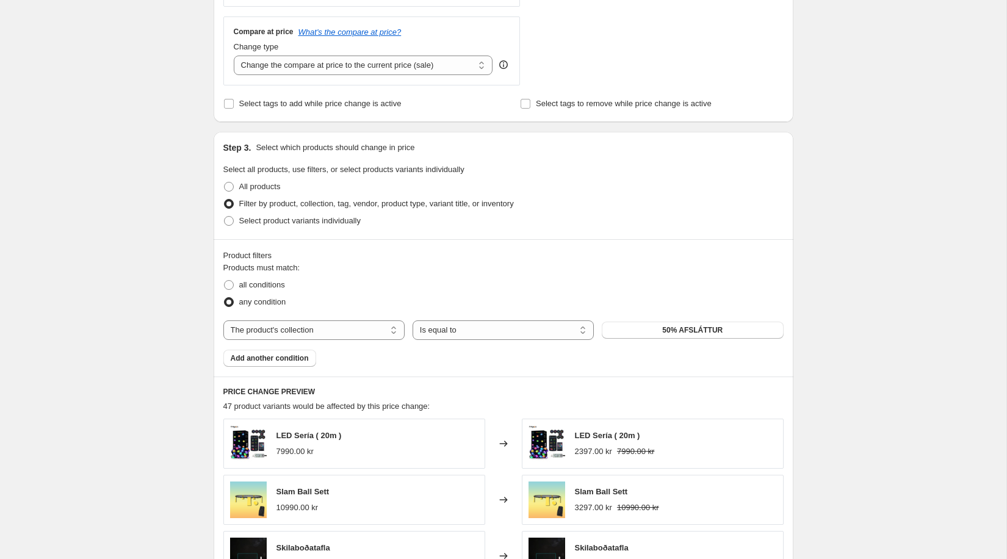
scroll to position [487, 0]
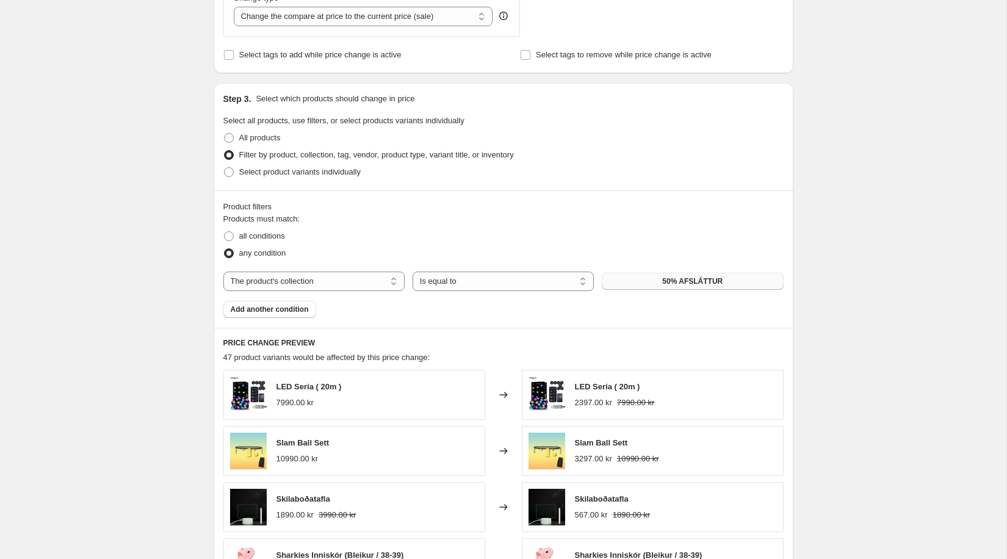
click at [644, 278] on button "50% AFSLÁTTUR" at bounding box center [692, 281] width 181 height 17
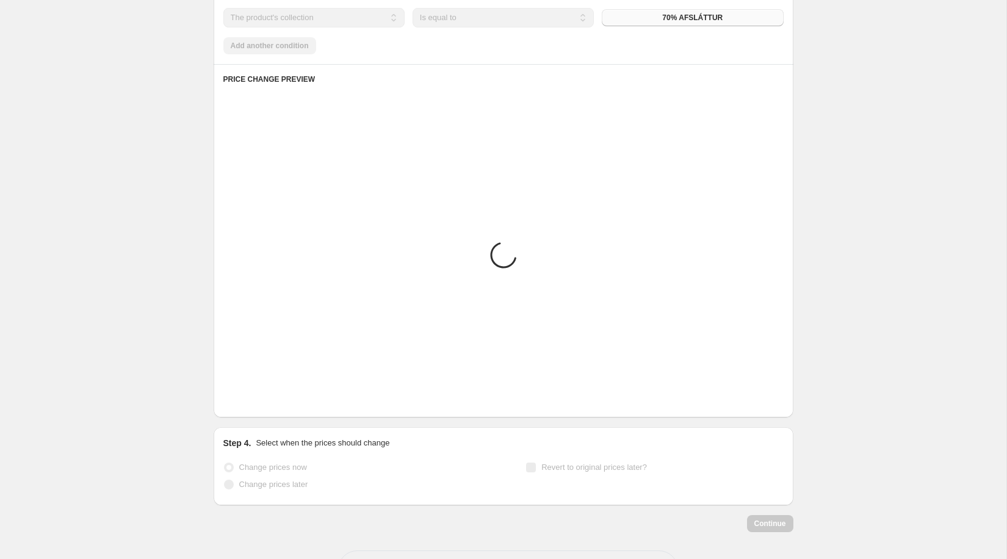
scroll to position [794, 0]
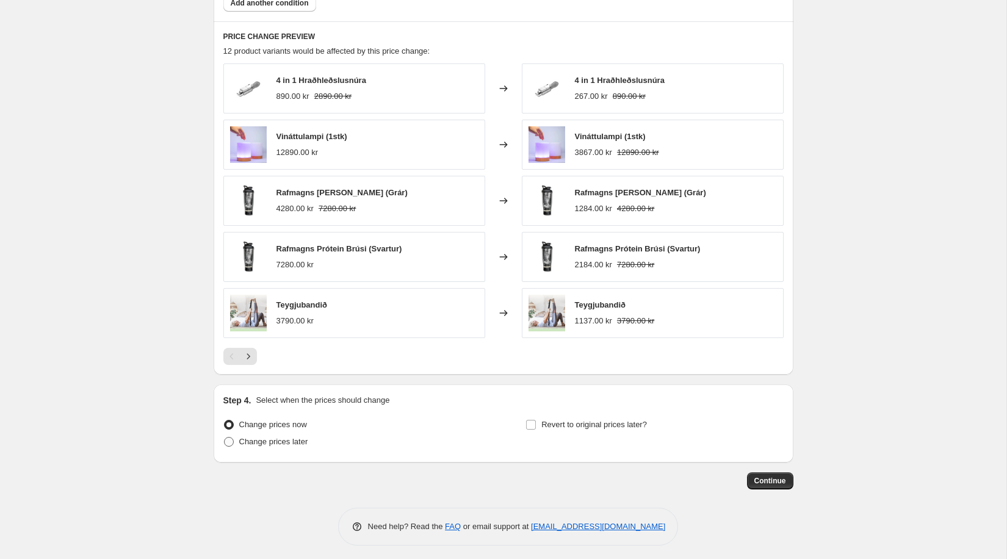
click at [308, 438] on span "Change prices later" at bounding box center [273, 441] width 69 height 9
click at [225, 438] on input "Change prices later" at bounding box center [224, 437] width 1 height 1
radio input "true"
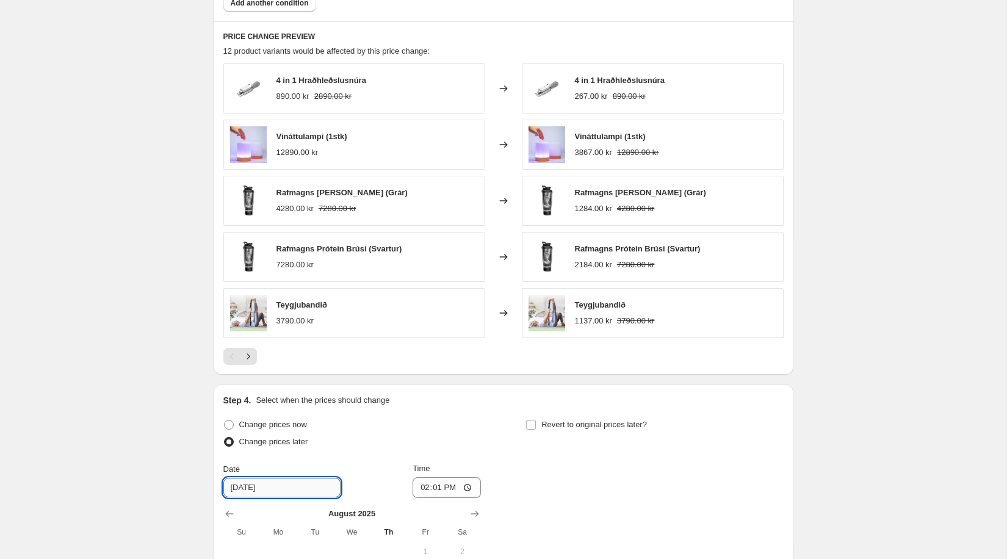
click at [296, 483] on input "8/15/2025" at bounding box center [281, 488] width 117 height 20
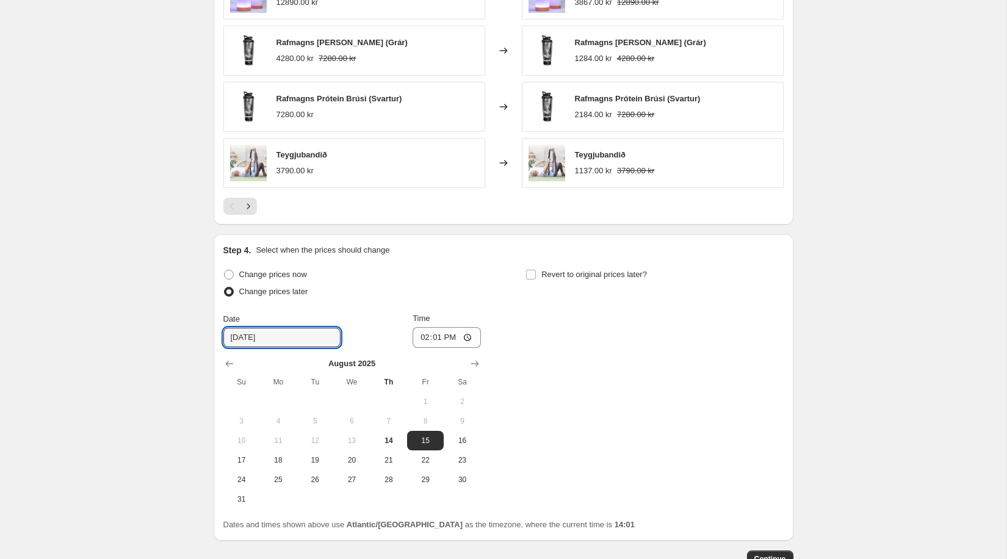
scroll to position [971, 0]
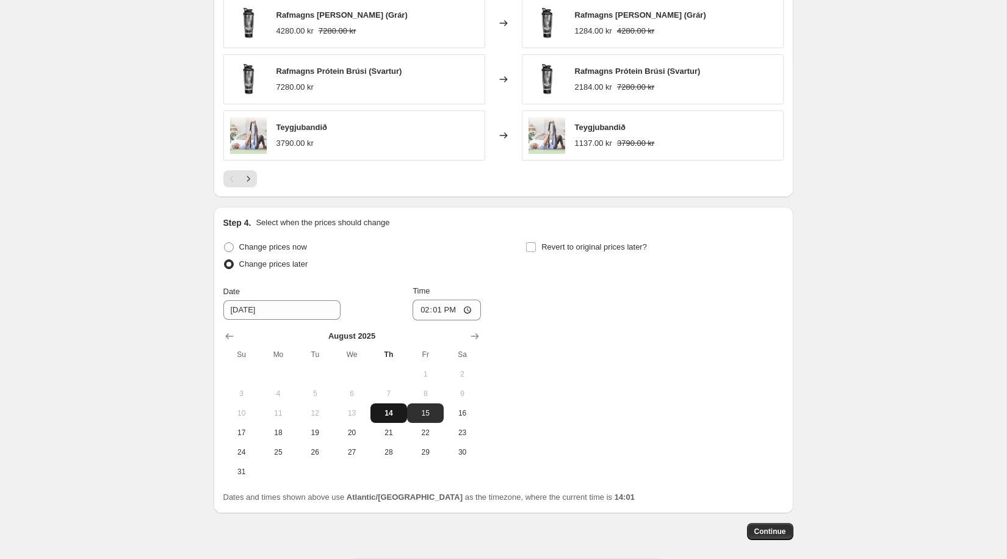
click at [388, 410] on span "14" at bounding box center [388, 413] width 27 height 10
type input "8/14/2025"
click at [465, 306] on input "14:01" at bounding box center [447, 310] width 68 height 21
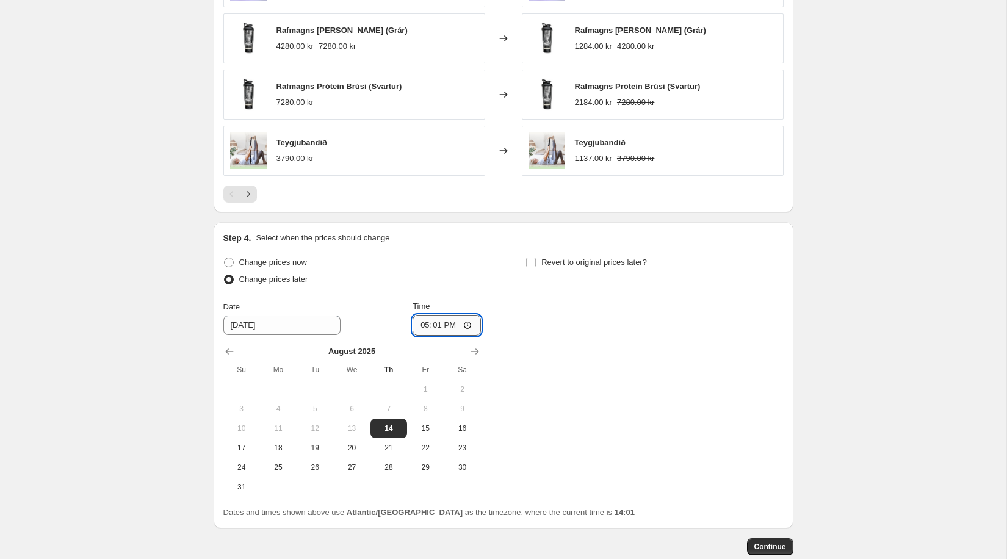
click at [472, 317] on input "17:01" at bounding box center [447, 325] width 68 height 21
type input "17:00"
click at [695, 356] on div "Change prices now Change prices later Date 8/14/2025 Time 17:00 August 2025 Su …" at bounding box center [503, 375] width 560 height 243
click at [784, 542] on span "Continue" at bounding box center [770, 547] width 32 height 10
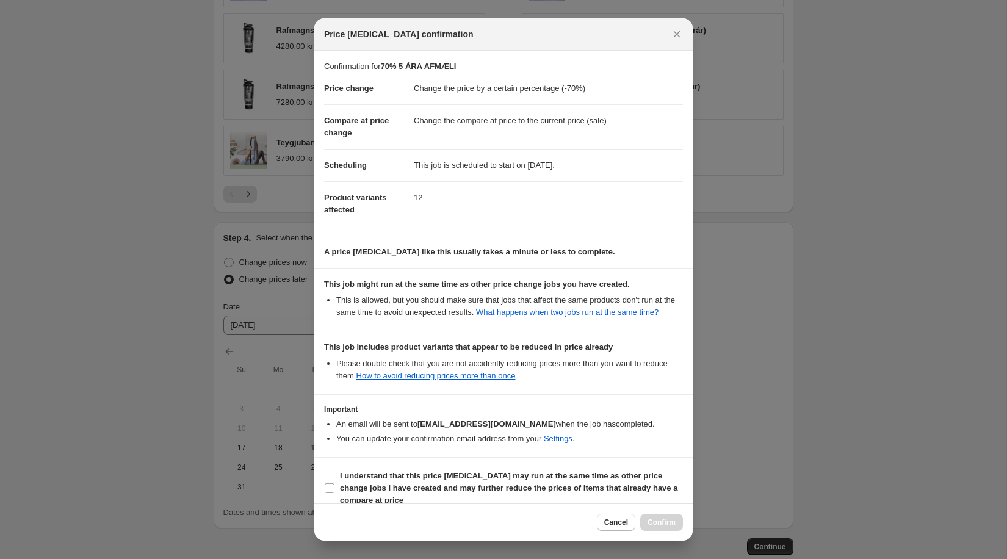
click at [445, 505] on div "Cancel Confirm" at bounding box center [503, 522] width 378 height 37
click at [513, 500] on b "I understand that this price change job may run at the same time as other price…" at bounding box center [509, 488] width 338 height 34
click at [334, 493] on input "I understand that this price change job may run at the same time as other price…" at bounding box center [330, 488] width 10 height 10
checkbox input "true"
click at [652, 520] on span "Confirm" at bounding box center [662, 523] width 28 height 10
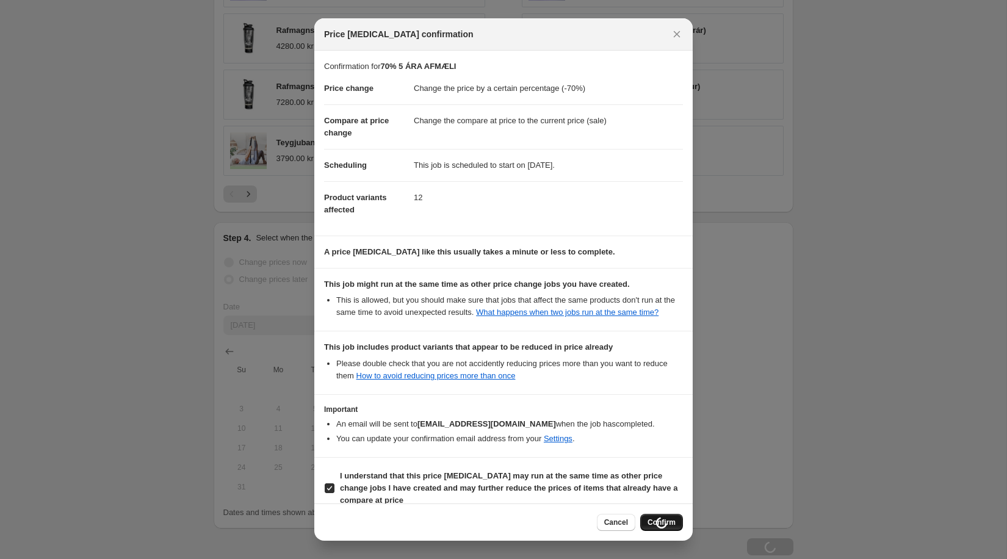
scroll to position [956, 0]
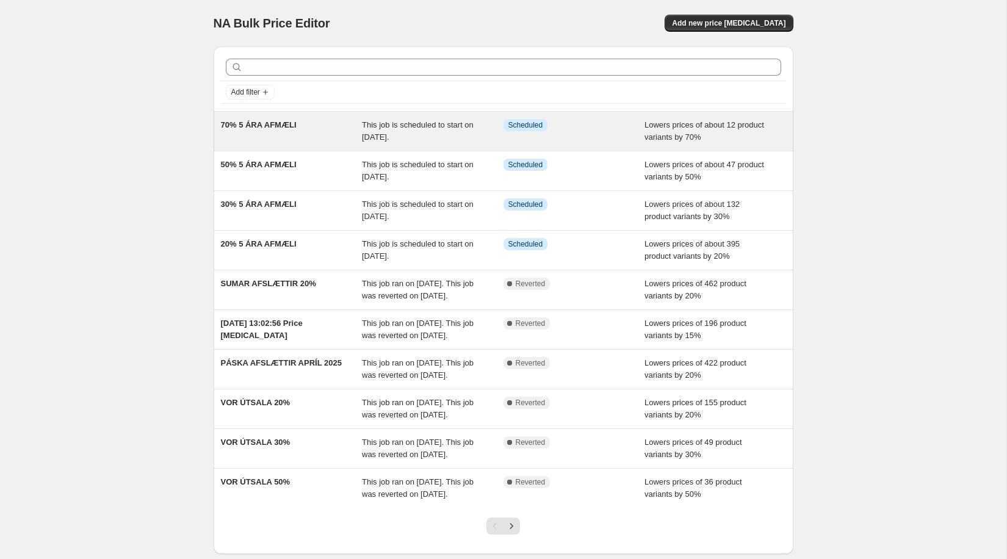
click at [262, 120] on span "70% 5 ÁRA AFMÆLI" at bounding box center [259, 124] width 76 height 9
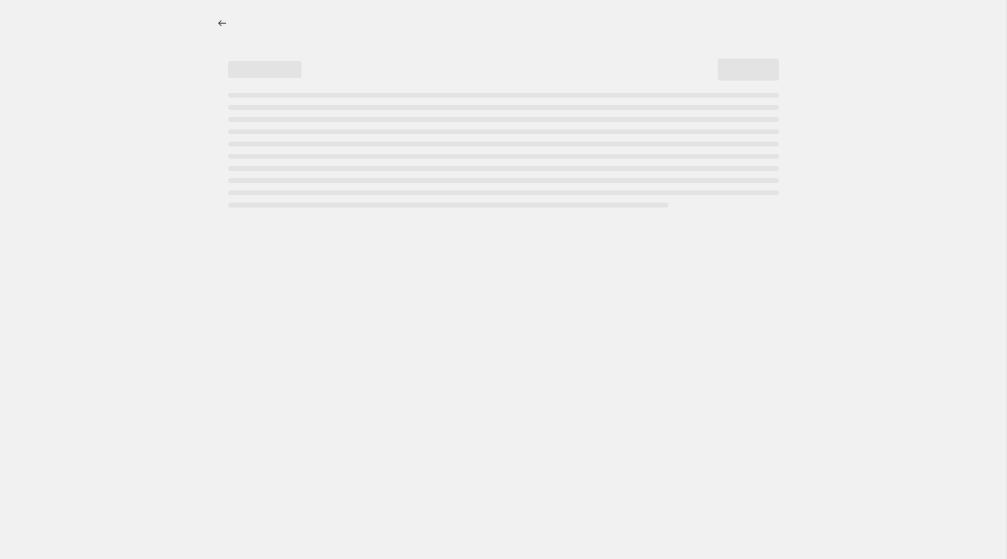
select select "percentage"
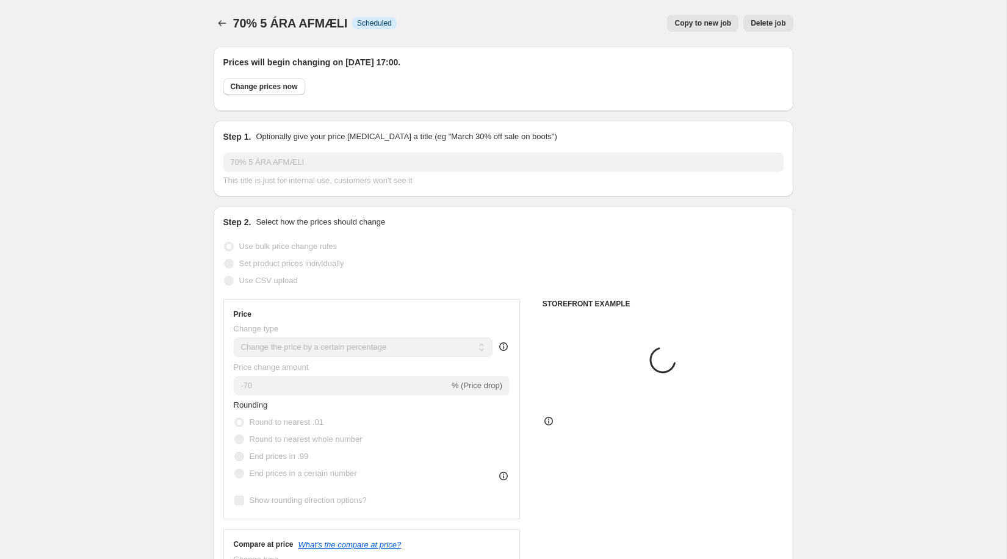
select select "collection"
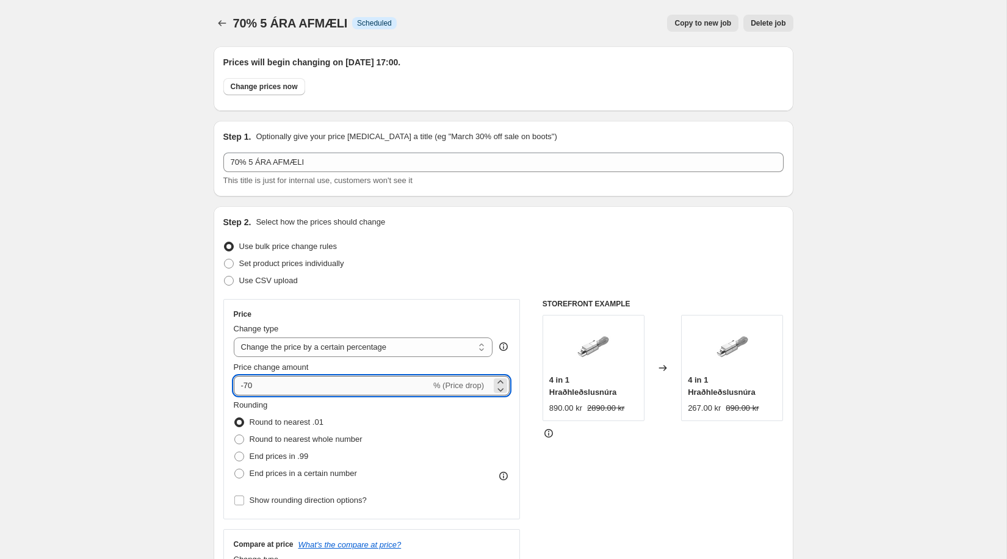
click at [251, 386] on input "-70" at bounding box center [332, 386] width 197 height 20
type input "-15"
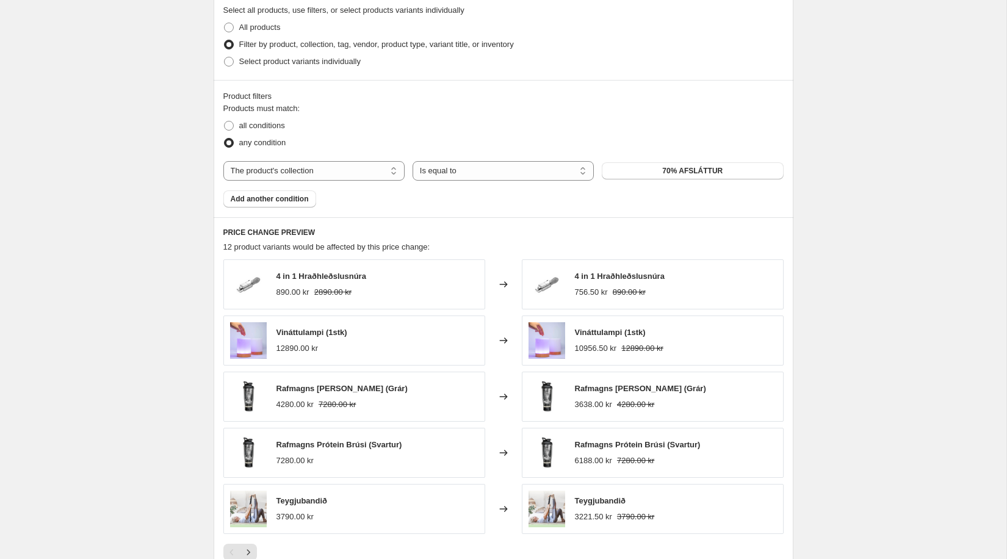
scroll to position [676, 0]
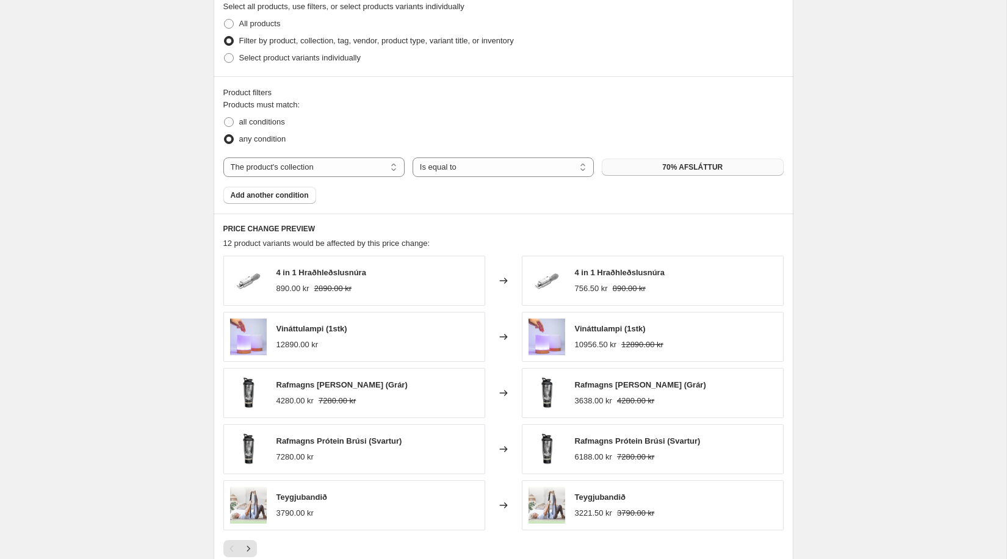
click at [677, 165] on span "70% AFSLÁTTUR" at bounding box center [692, 167] width 60 height 10
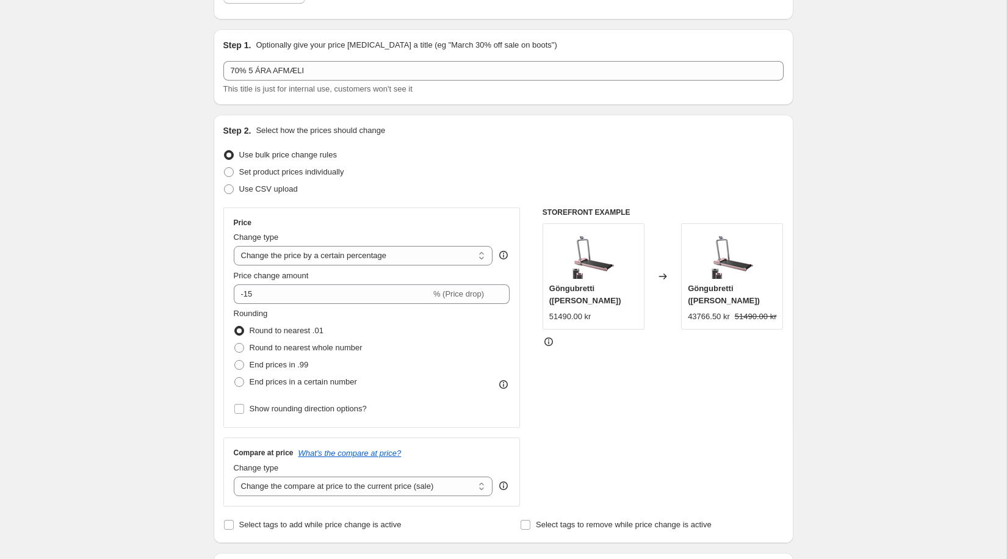
scroll to position [0, 0]
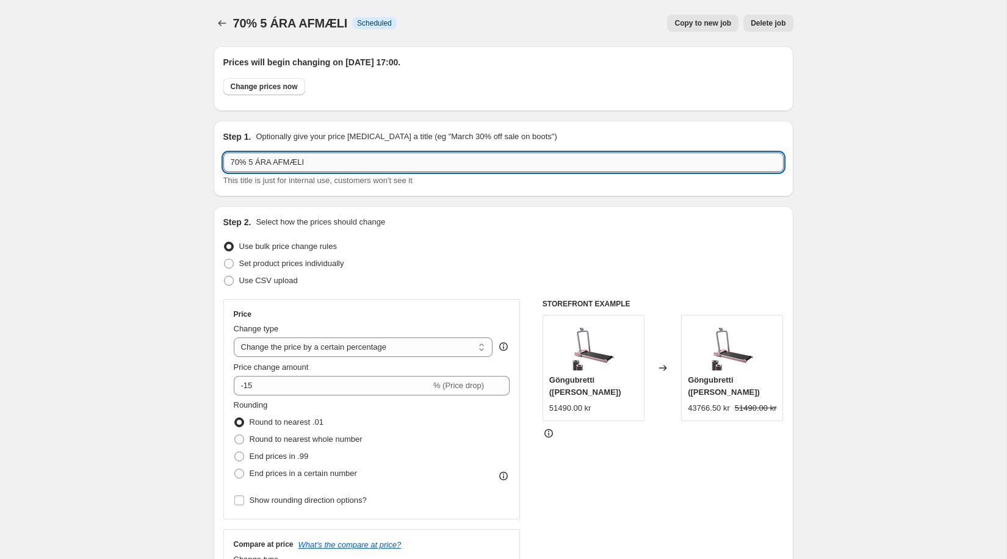
click at [240, 164] on input "70% 5 ÁRA AFMÆLI" at bounding box center [503, 163] width 560 height 20
type input "15% 5 ÁRA AFMÆLI"
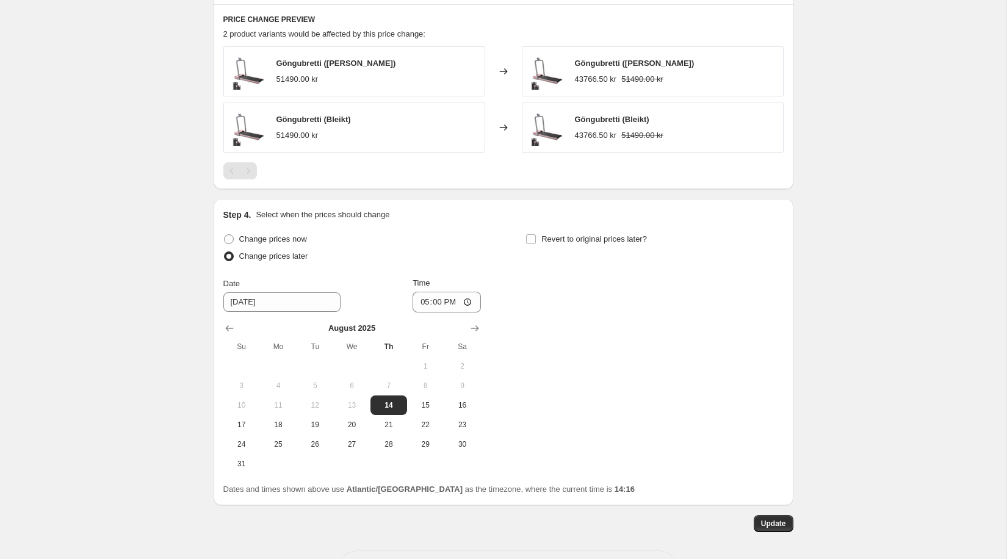
scroll to position [892, 0]
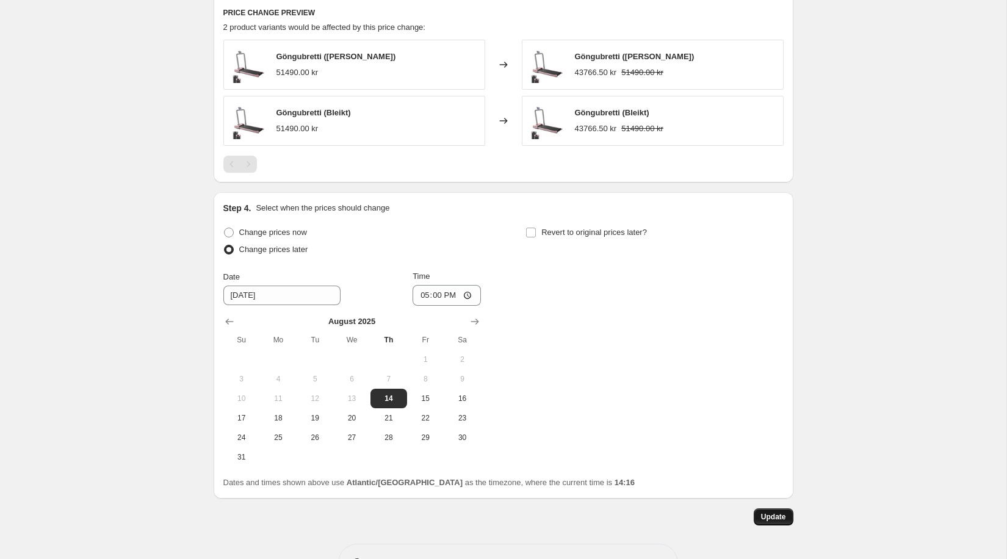
click at [778, 514] on span "Update" at bounding box center [773, 517] width 25 height 10
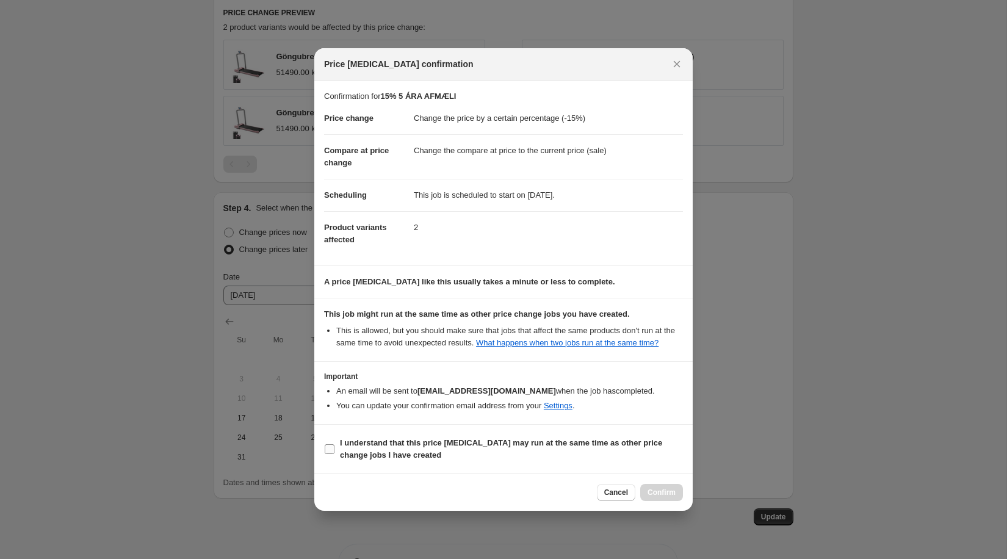
click at [429, 449] on b "I understand that this price change job may run at the same time as other price…" at bounding box center [501, 448] width 322 height 21
click at [334, 449] on input "I understand that this price change job may run at the same time as other price…" at bounding box center [330, 449] width 10 height 10
checkbox input "true"
click at [670, 497] on span "Confirm" at bounding box center [662, 493] width 28 height 10
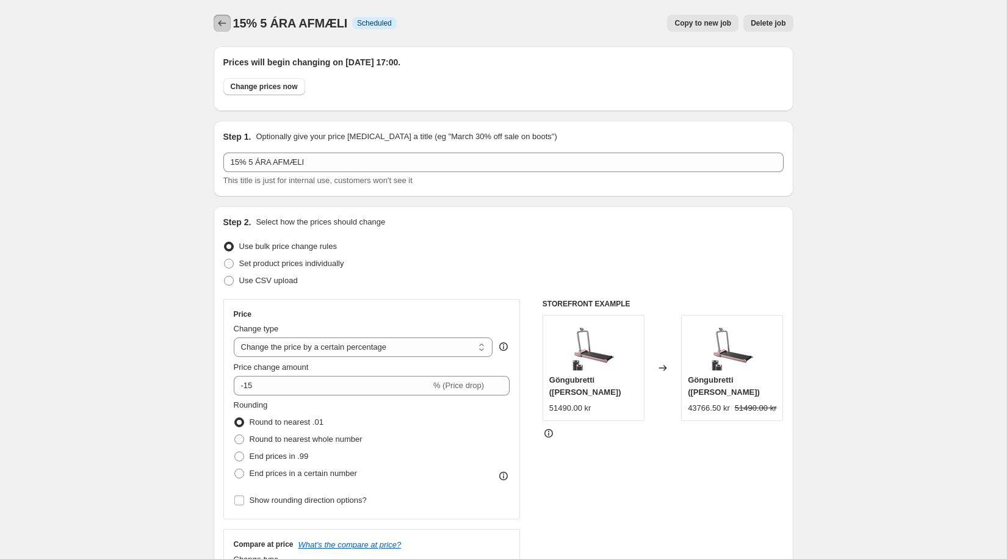
click at [216, 21] on icon "Price change jobs" at bounding box center [222, 23] width 12 height 12
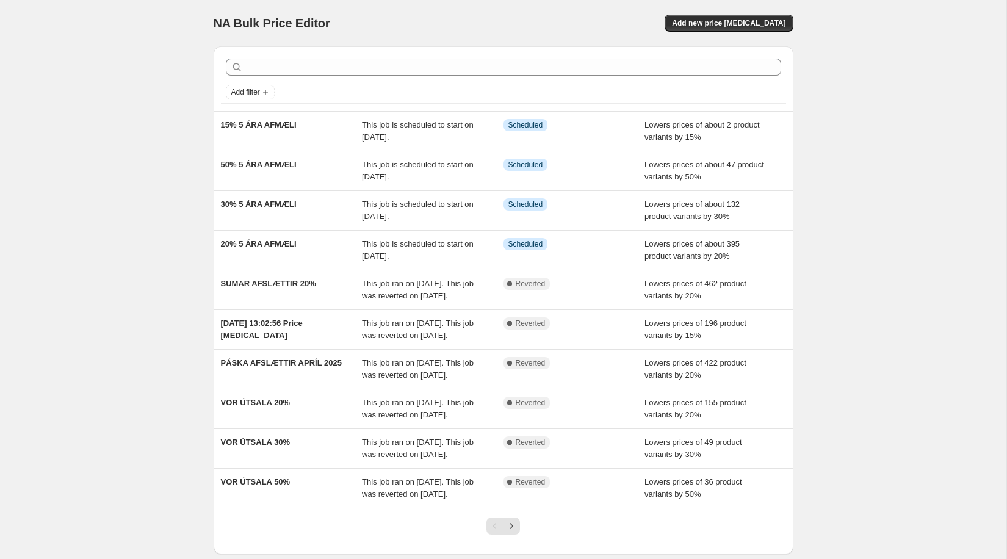
click at [261, 27] on span "NA Bulk Price Editor" at bounding box center [272, 22] width 117 height 13
click at [331, 21] on div "NA Bulk Price Editor" at bounding box center [353, 23] width 279 height 17
drag, startPoint x: 334, startPoint y: 22, endPoint x: 208, endPoint y: 16, distance: 126.5
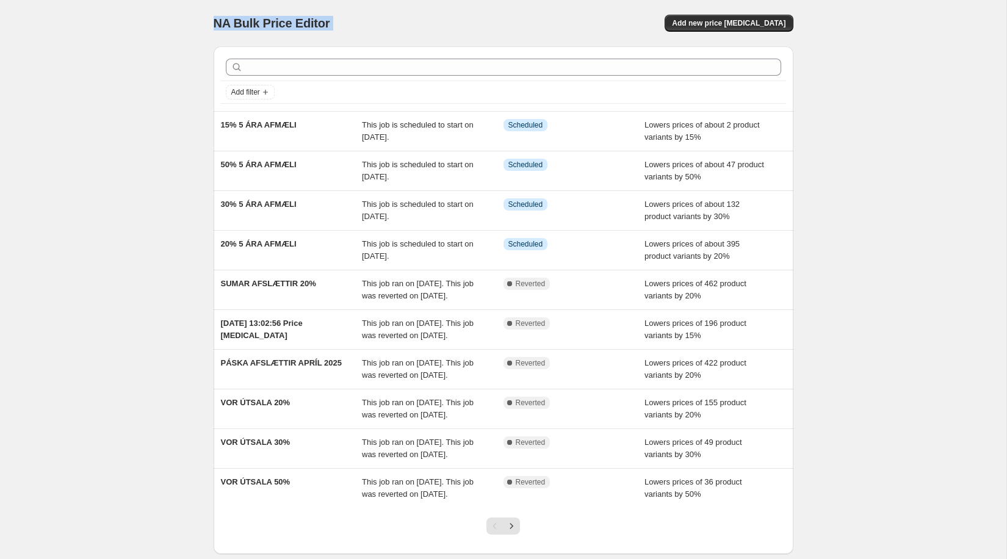
click at [208, 16] on div "NA Bulk Price Editor. This page is ready NA Bulk Price Editor Add new price cha…" at bounding box center [503, 314] width 609 height 629
drag, startPoint x: 211, startPoint y: 19, endPoint x: 338, endPoint y: 29, distance: 127.3
click at [338, 29] on div "NA Bulk Price Editor. This page is ready NA Bulk Price Editor Add new price cha…" at bounding box center [503, 314] width 609 height 629
click at [338, 29] on div "NA Bulk Price Editor" at bounding box center [353, 23] width 279 height 17
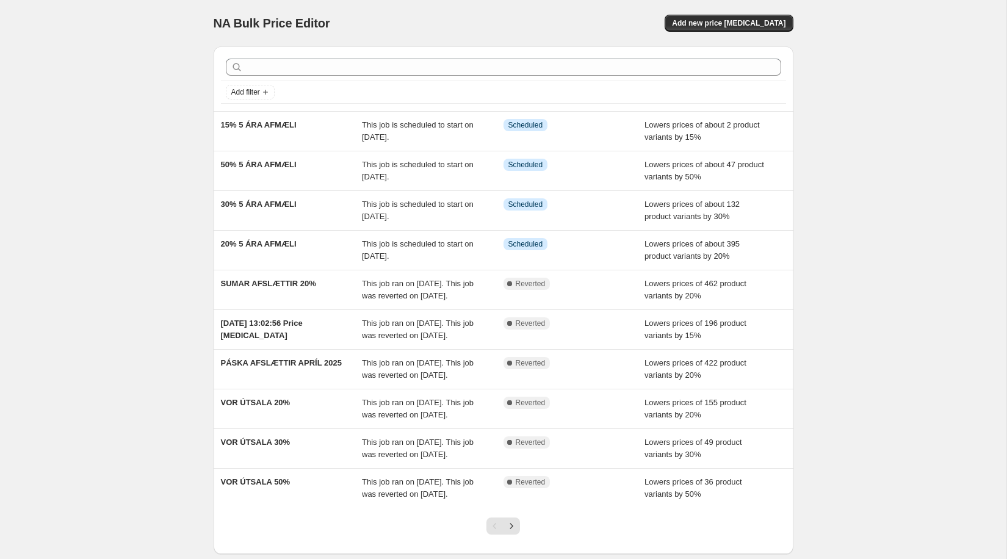
click at [284, 21] on span "NA Bulk Price Editor" at bounding box center [272, 22] width 117 height 13
click at [345, 21] on div "NA Bulk Price Editor" at bounding box center [353, 23] width 279 height 17
